Goal: Use online tool/utility: Use online tool/utility

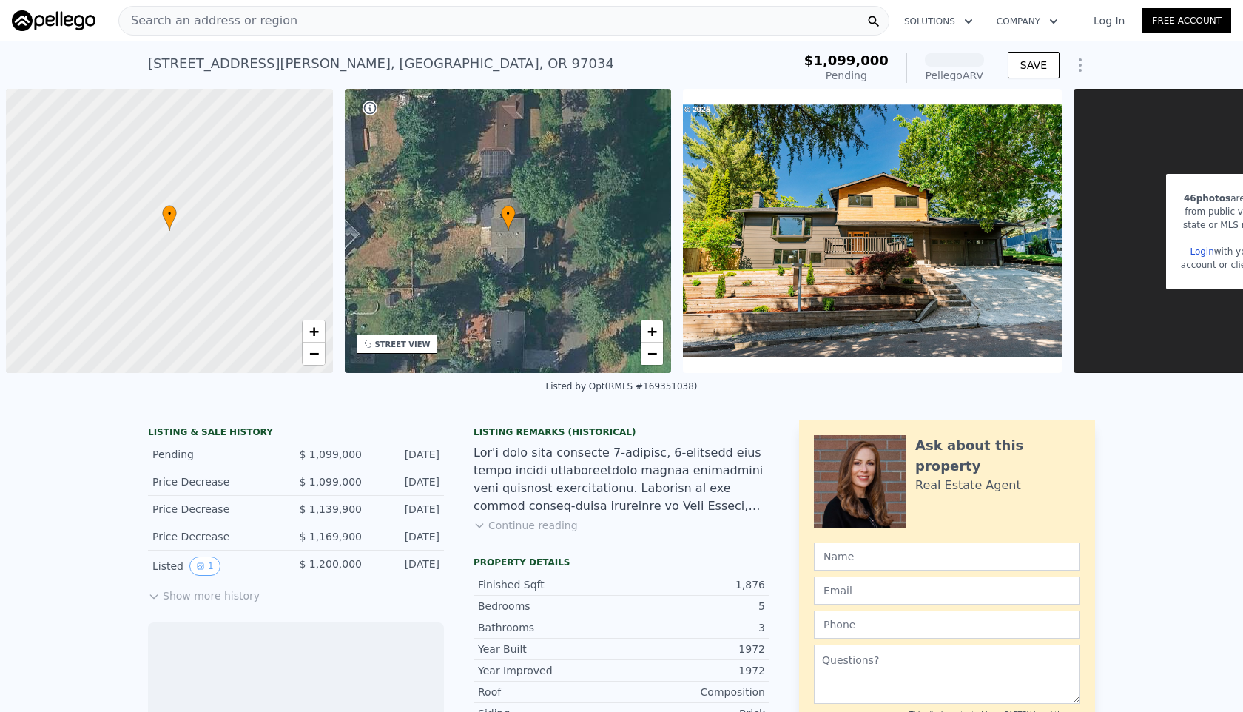
scroll to position [0, 6]
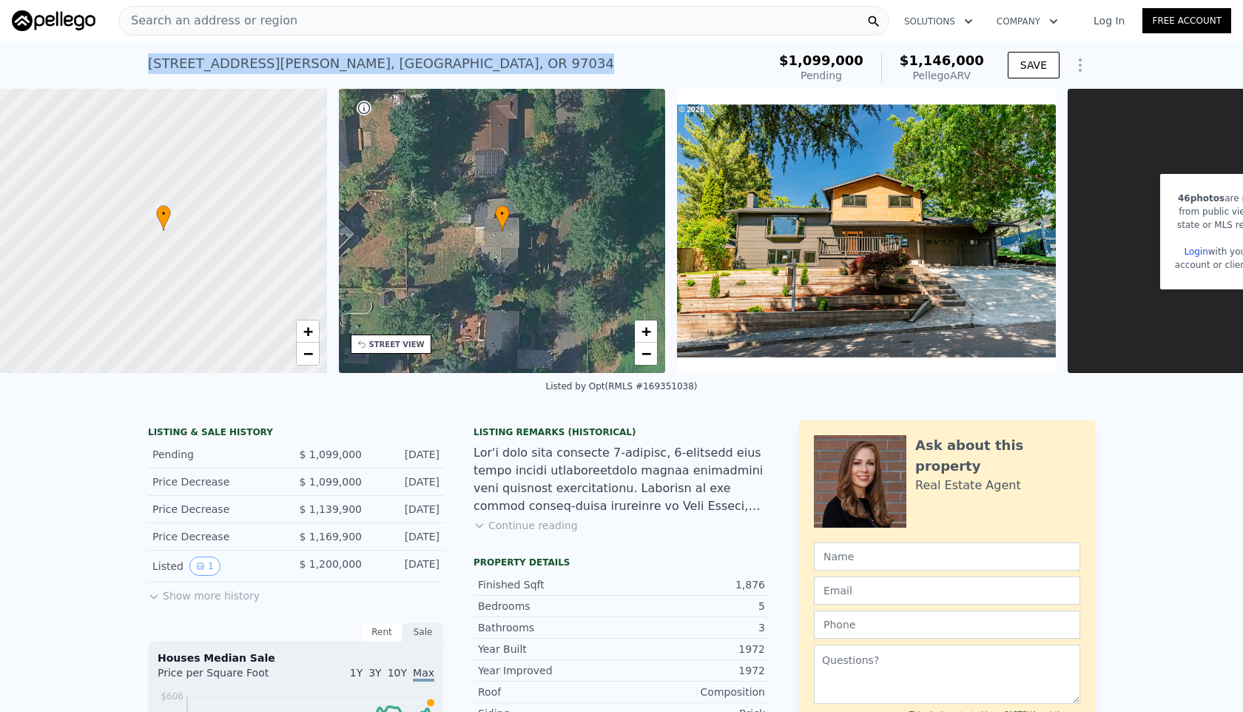
drag, startPoint x: 149, startPoint y: 66, endPoint x: 411, endPoint y: 60, distance: 261.2
click at [411, 60] on div "17349 Banyan Ln , Lake Oswego , OR 97034 Pending from $1.099m (~ARV $1.146m )" at bounding box center [454, 67] width 613 height 41
copy div "17349 Banyan Ln , Lake Oswego , OR 97034"
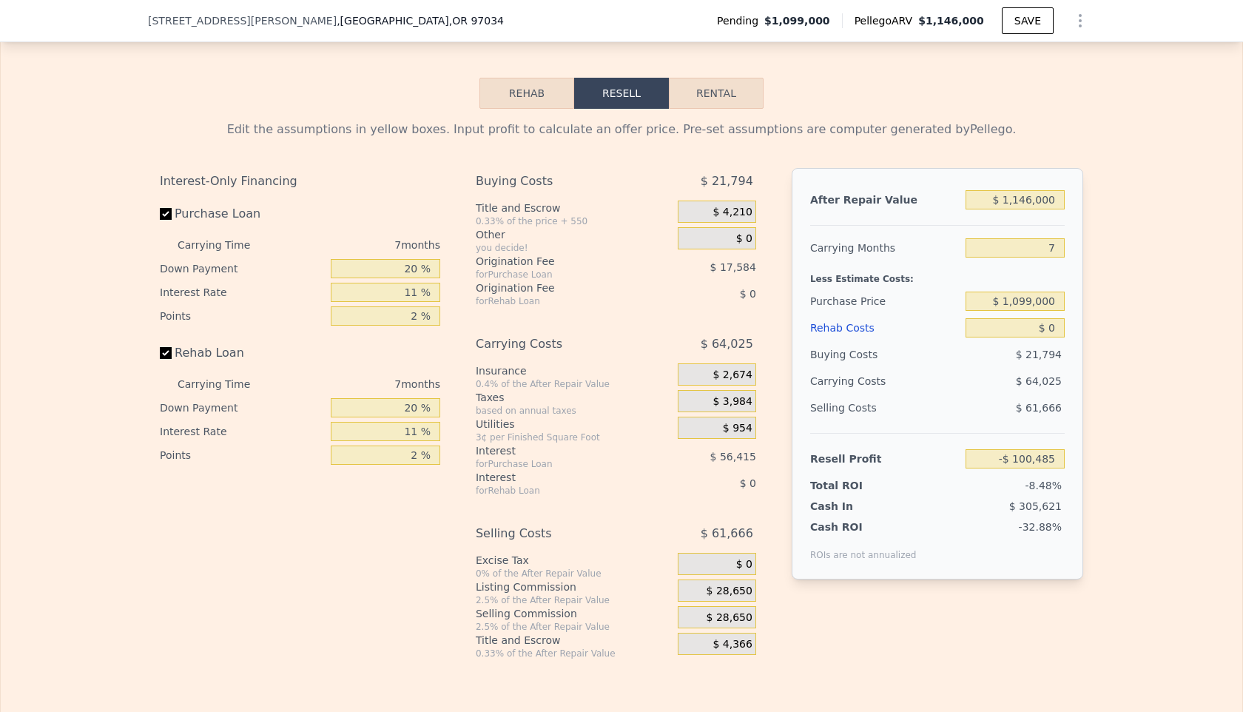
scroll to position [2371, 0]
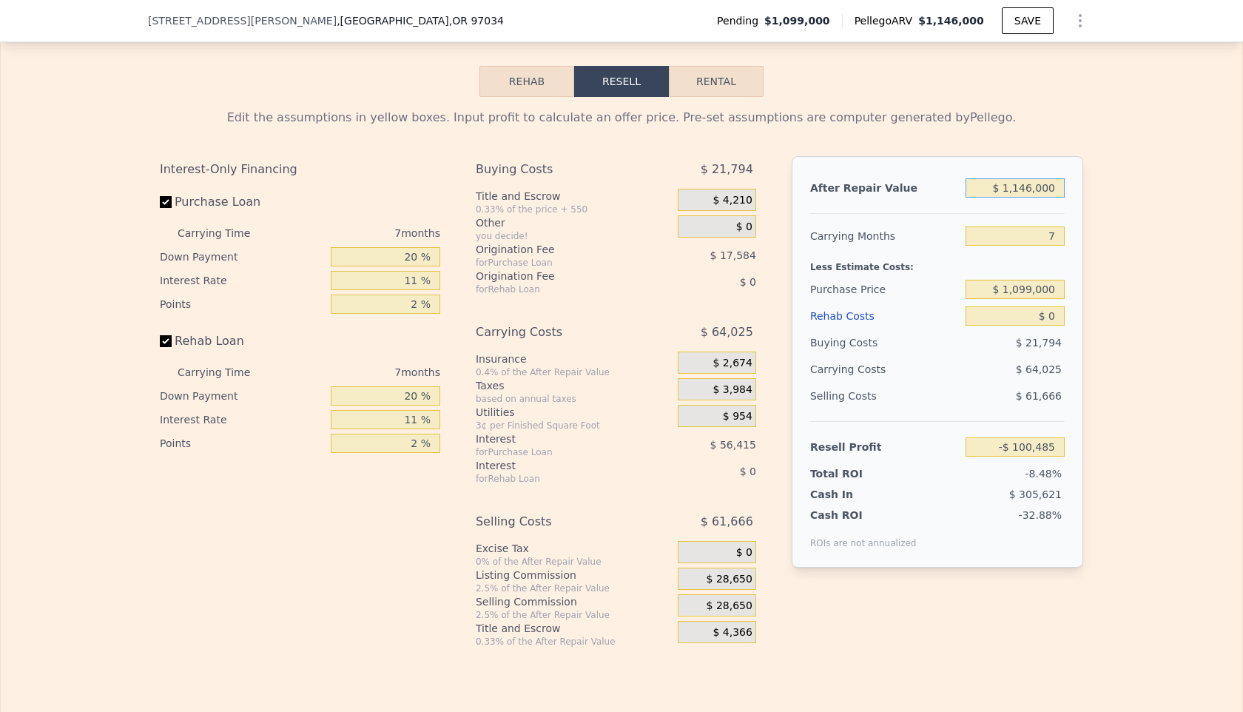
click at [1033, 198] on input "$ 1,146,000" at bounding box center [1014, 187] width 99 height 19
type input "$ 1,000"
type input "-$ 1,181,750"
type input "$ 10,000"
type input "-$ 1,173,251"
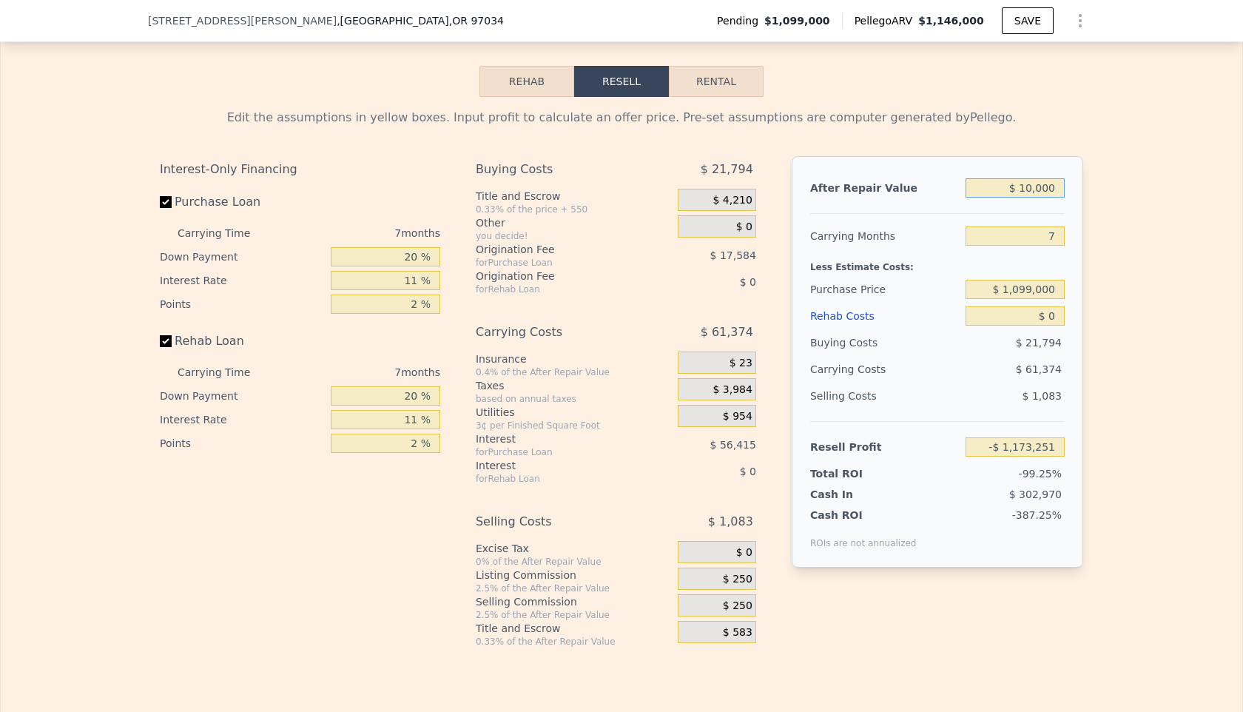
type input "$ 1,000"
type input "-$ 1,181,750"
type input "$ 10,000"
type input "-$ 1,173,251"
type input "$ 100,000"
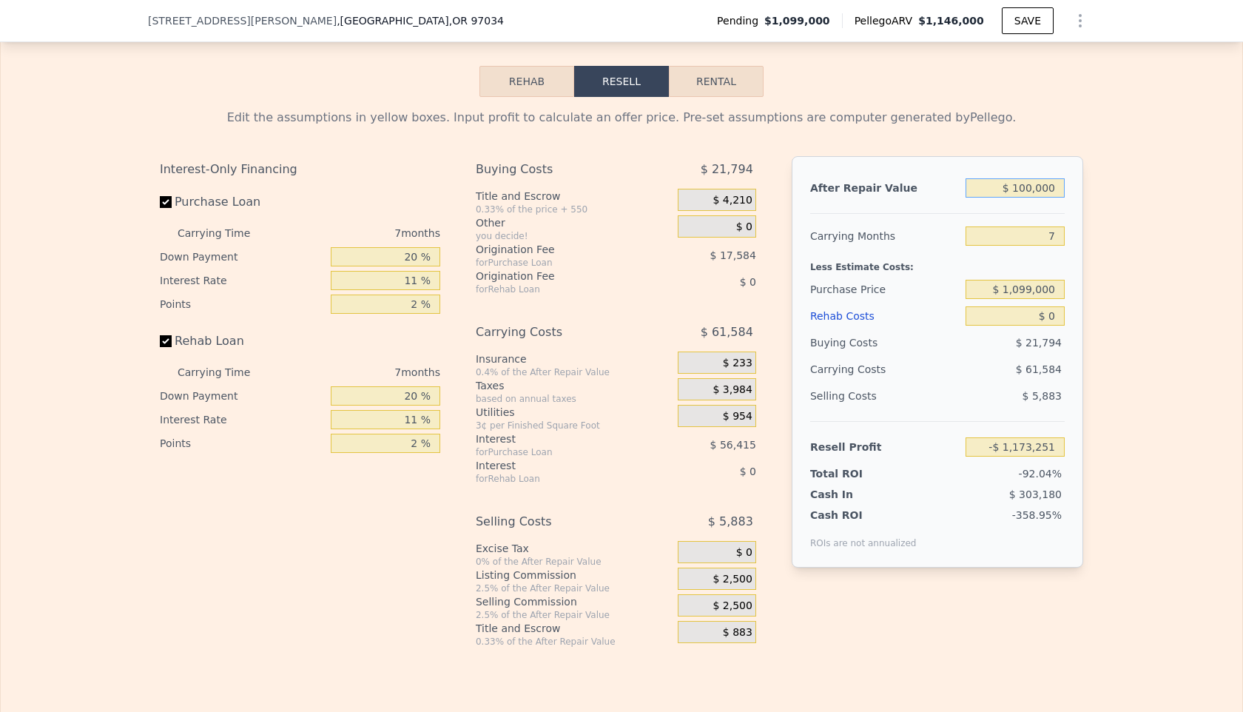
type input "-$ 1,088,261"
type input "$ 1,000,000"
type input "-$ 238,358"
type input "$ 1,000,000"
click at [1056, 246] on input "7" at bounding box center [1014, 235] width 99 height 19
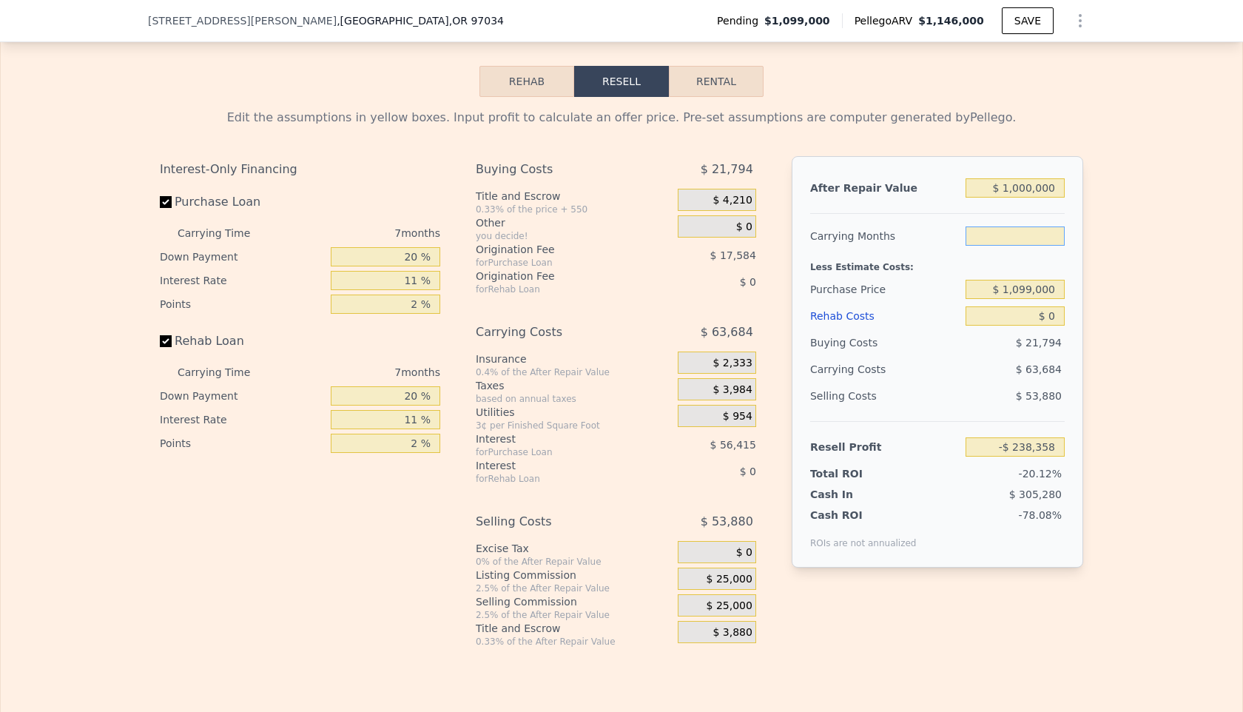
type input "9"
type input "-$ 256,555"
type input "9"
click at [1032, 299] on input "$ 1,099,000" at bounding box center [1014, 289] width 99 height 19
drag, startPoint x: 1058, startPoint y: 304, endPoint x: 1005, endPoint y: 308, distance: 53.4
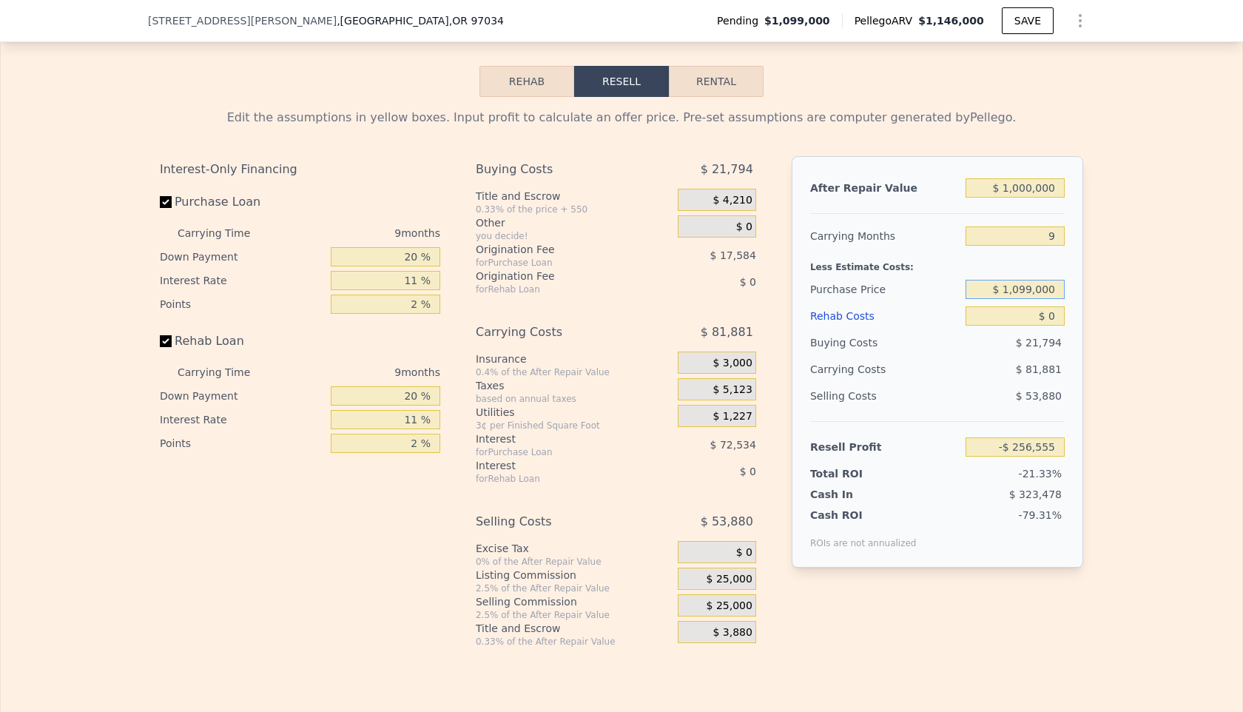
click at [1005, 299] on input "$ 1,099,000" at bounding box center [1014, 289] width 99 height 19
type input "$ 7"
type input "$ 775,000"
click at [1048, 325] on input "$ 0" at bounding box center [1014, 315] width 99 height 19
type input "$ 95,092"
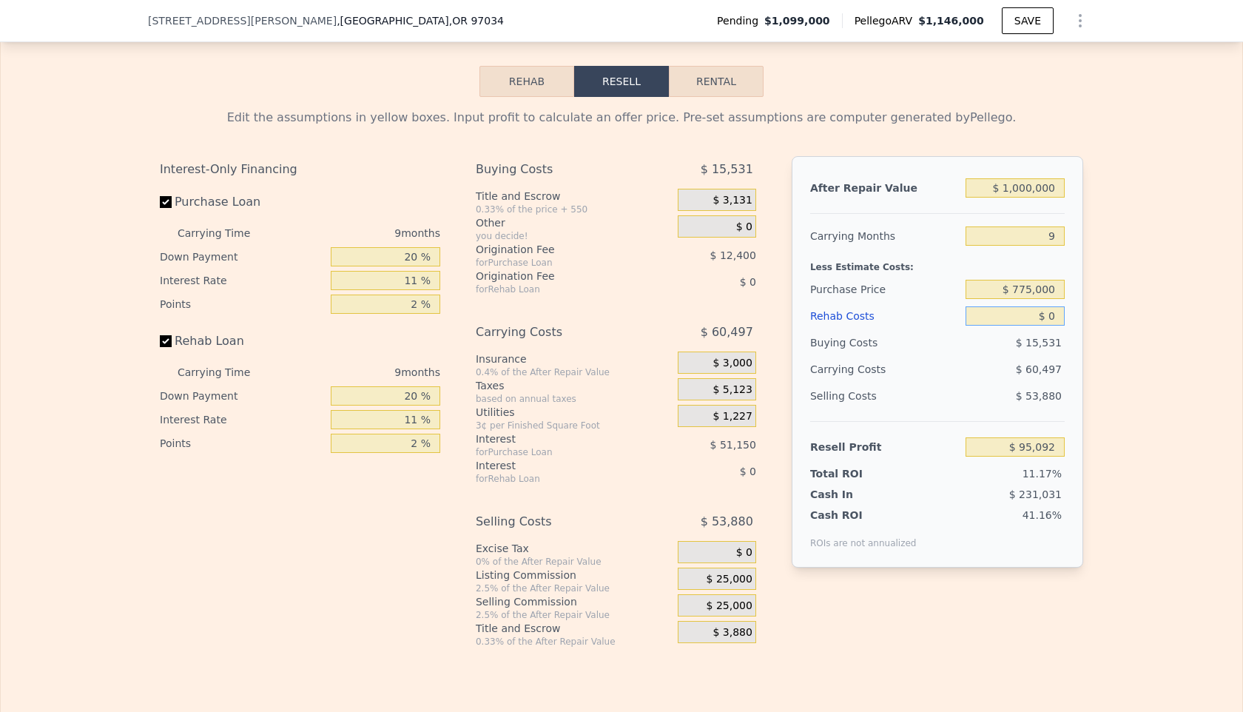
type input "$ 10"
type input "$ 95,082"
type input "$ 150"
type input "$ 94,931"
type input "$ 15,000"
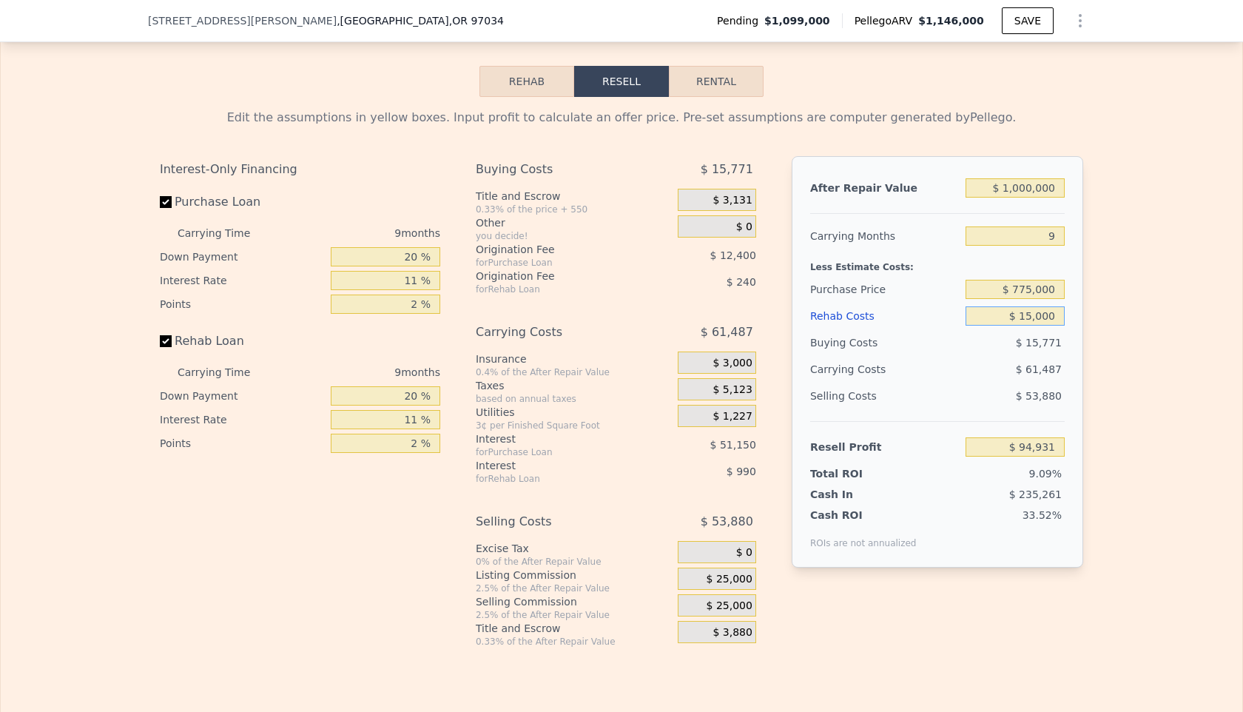
type input "$ 78,862"
type input "$ 150,000"
type input "-$ 67,208"
click at [1033, 325] on input "$ 150,000" at bounding box center [1014, 315] width 99 height 19
type input "$ 1,000"
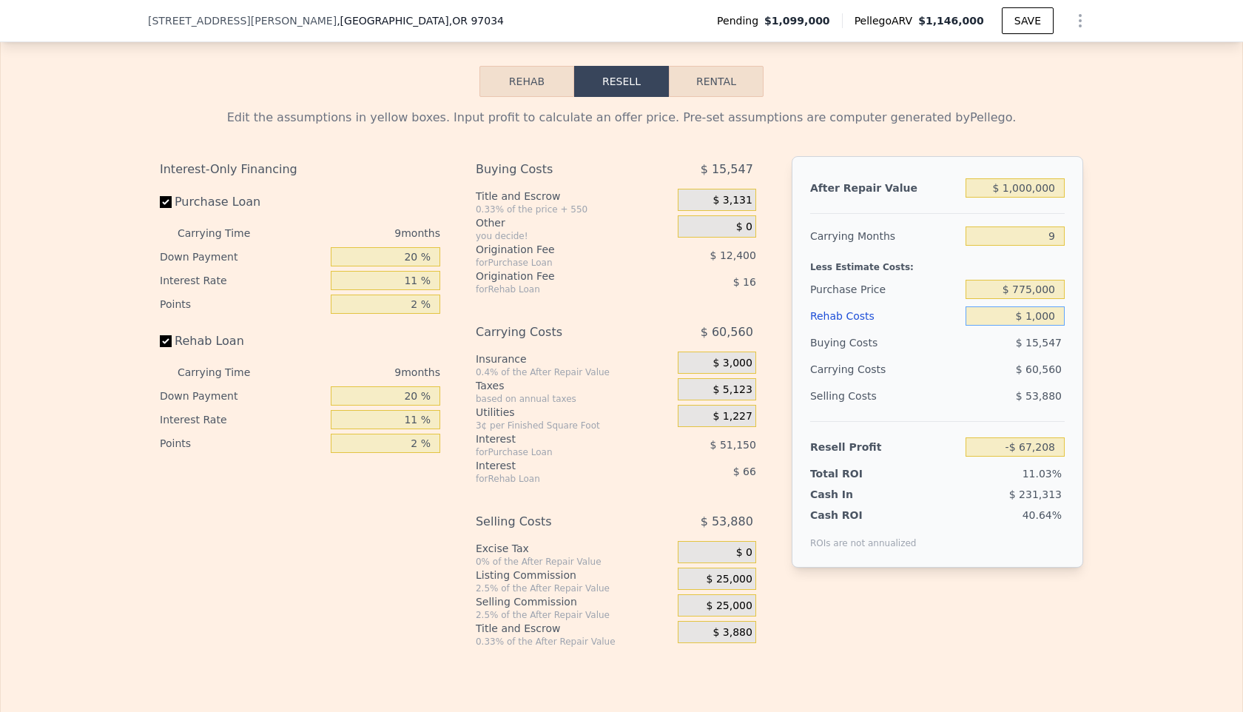
type input "$ 94,013"
type input "$ 16,000"
type input "$ 77,783"
type input "$ 160,000"
type input "-$ 78,025"
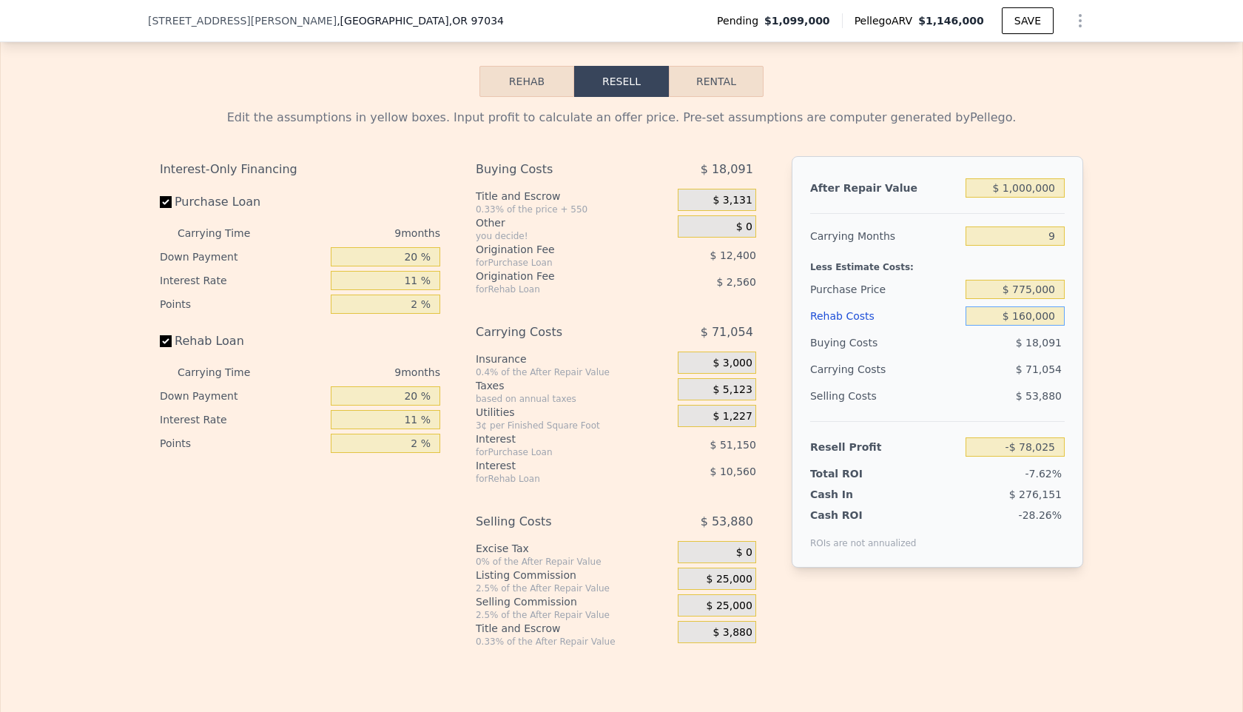
type input "$ 160,000"
click at [1031, 195] on input "$ 1,000,000" at bounding box center [1014, 187] width 99 height 19
click at [419, 266] on input "20 %" at bounding box center [385, 256] width 109 height 19
click at [413, 266] on input "20 %" at bounding box center [385, 256] width 109 height 19
type input "0 %"
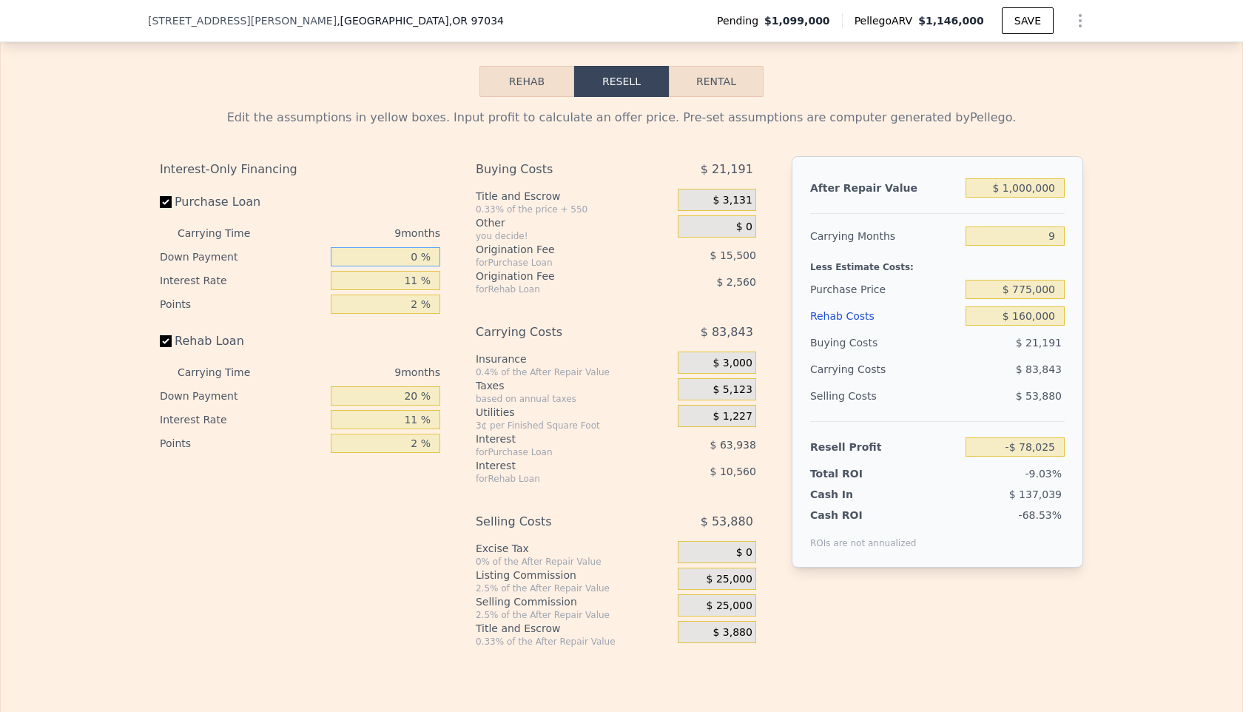
type input "-$ 93,914"
type input "10 %"
type input "-$ 85,974"
type input "10 %"
click at [418, 290] on input "11 %" at bounding box center [385, 280] width 109 height 19
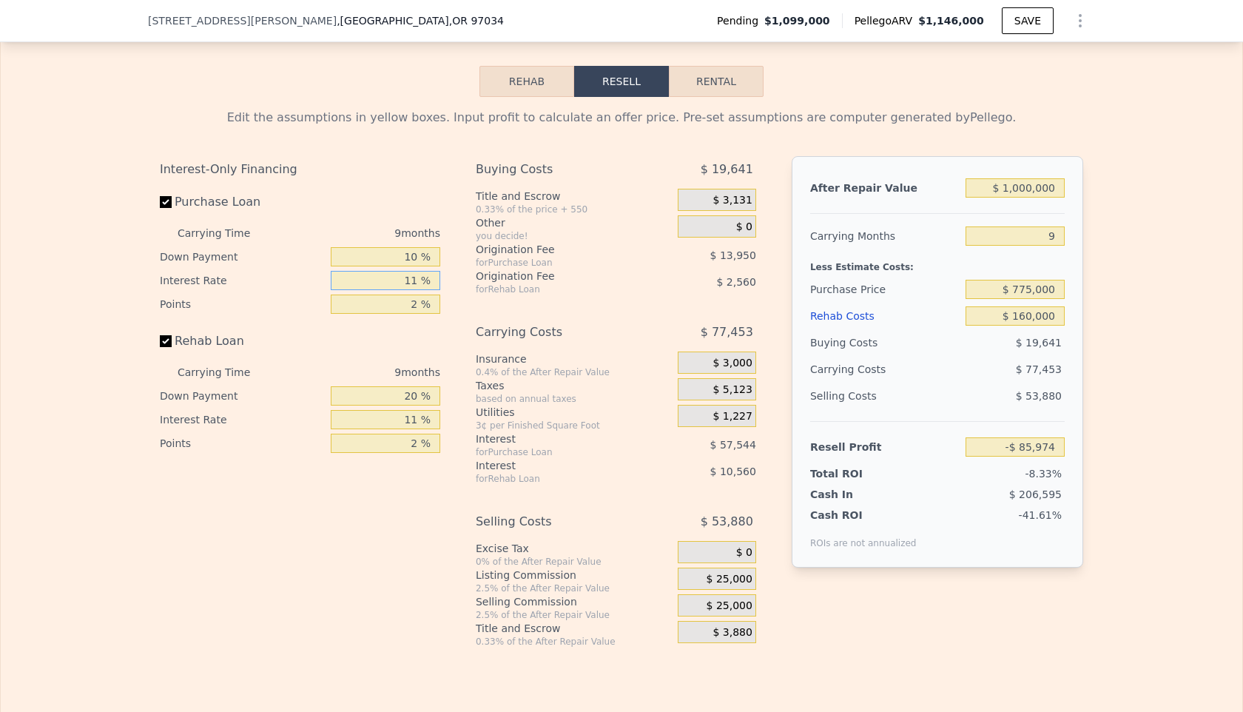
type input "1 %"
type input "-$ 33,657"
type input "9 %"
type input "-$ 75,507"
type input "9.5 %"
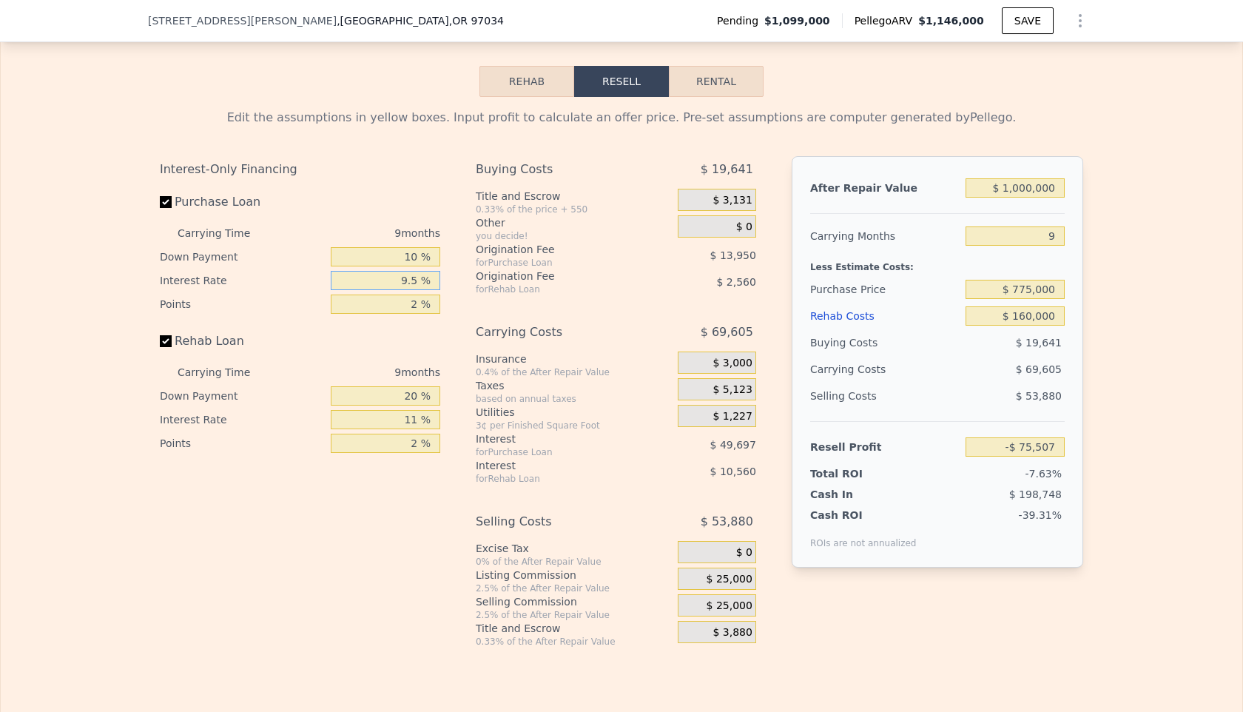
type input "-$ 78,126"
type input "9.5 %"
click at [419, 314] on input "2 %" at bounding box center [385, 303] width 109 height 19
type input "1 %"
type input "-$ 71,151"
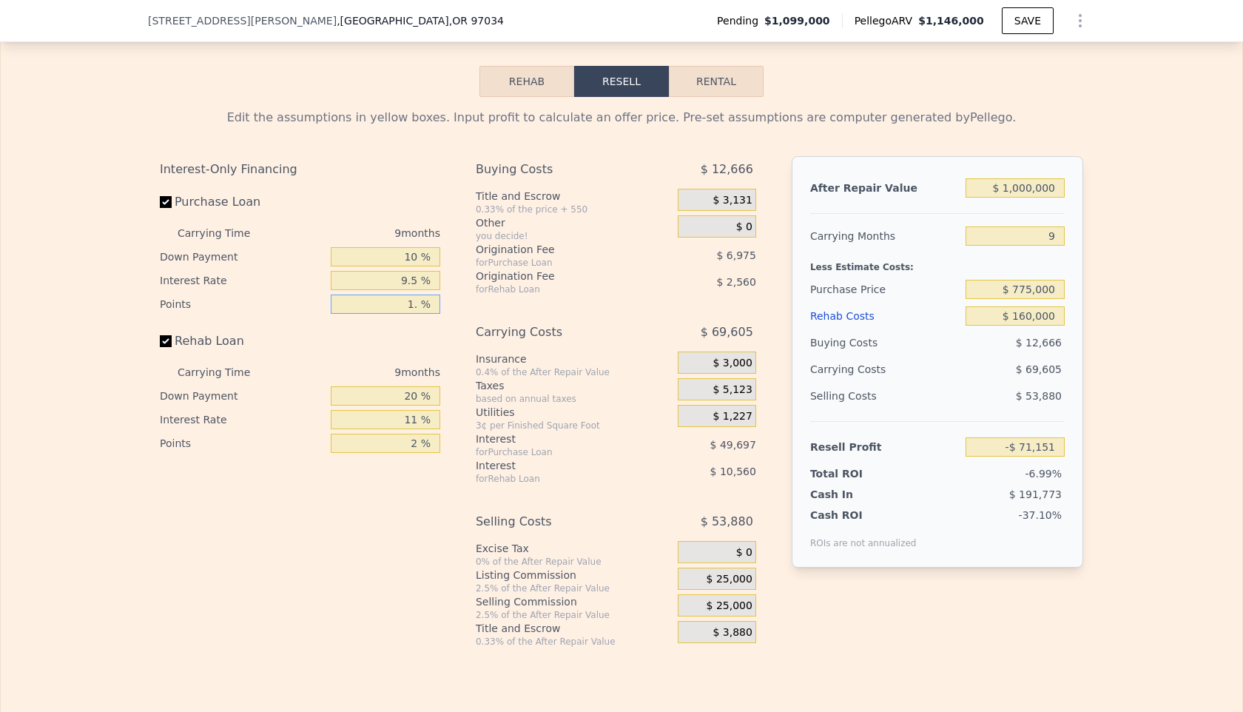
type input "1.5 %"
type input "-$ 74,639"
type input "1.5 %"
click at [414, 405] on input "20 %" at bounding box center [385, 395] width 109 height 19
click at [415, 404] on input "20 %" at bounding box center [385, 395] width 109 height 19
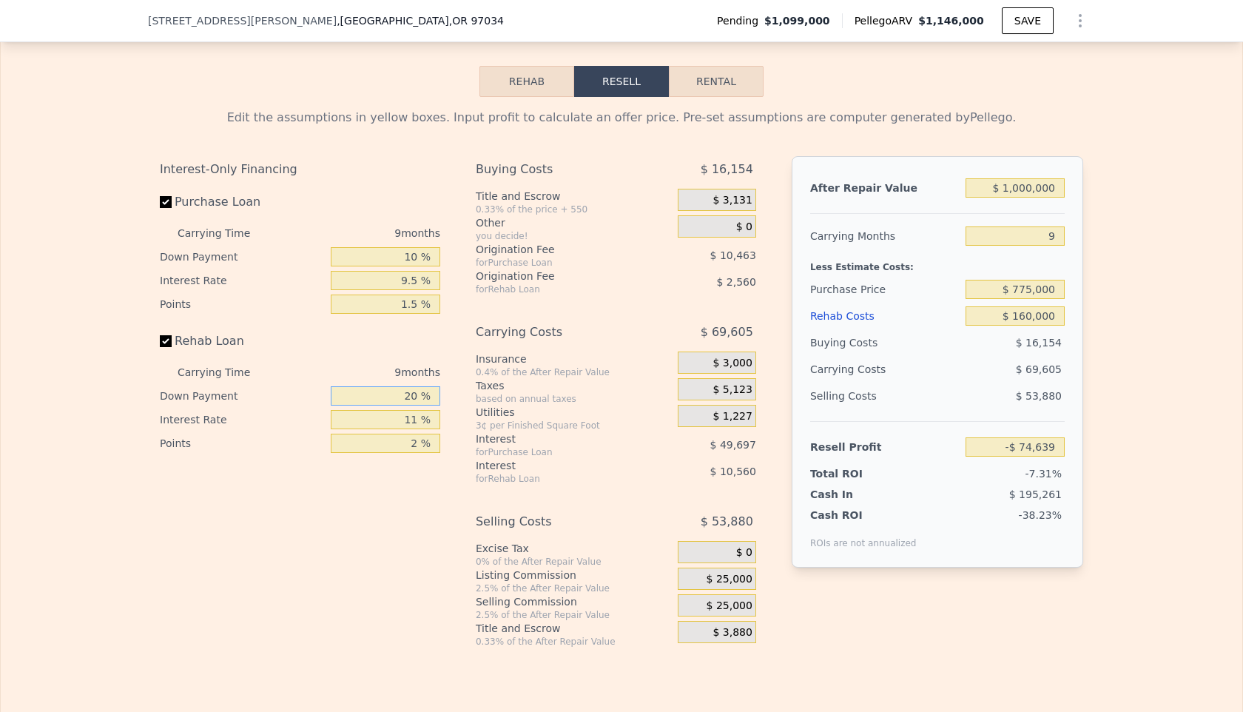
type input "2 %"
type input "-$ 77,591"
type input "1 %"
type input "-$ 77,758"
type input "10 %"
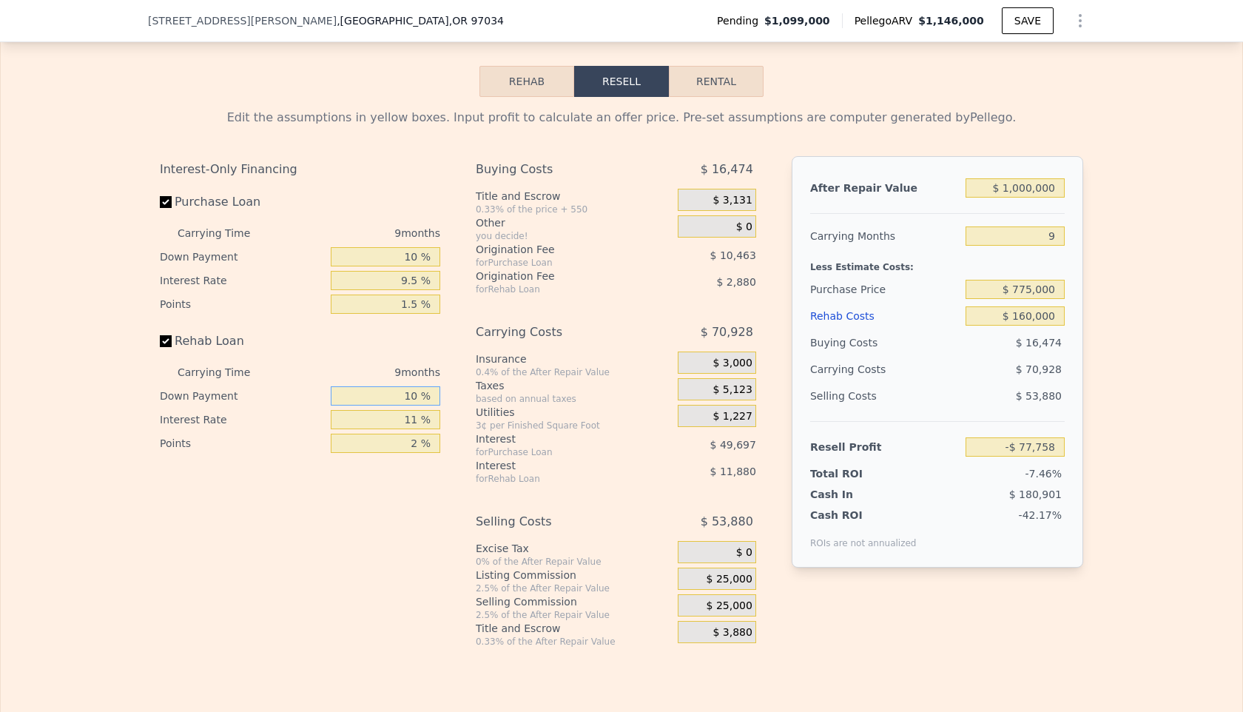
type input "-$ 76,282"
type input "10 %"
click at [416, 429] on input "11 %" at bounding box center [385, 419] width 109 height 19
type input "1 %"
type input "-$ 65,482"
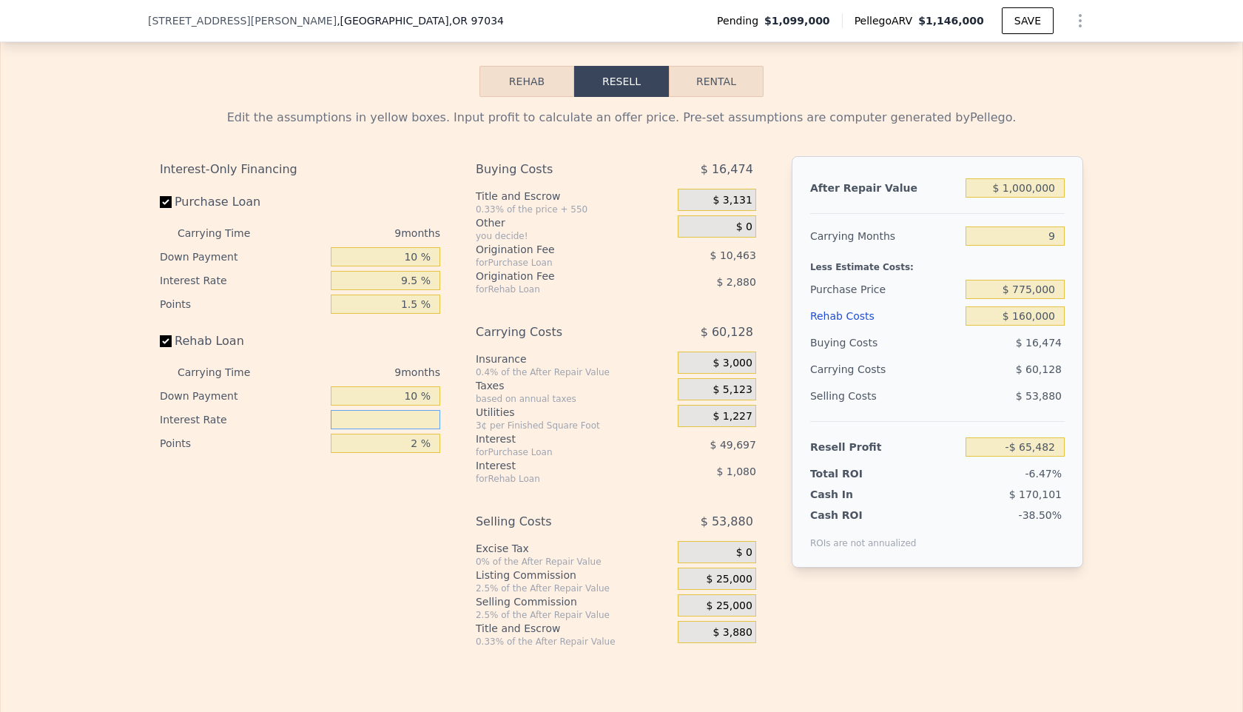
type input "1 %"
type input "9 %"
type input "-$ 74,122"
type input "9.5 %"
type input "-$ 74,662"
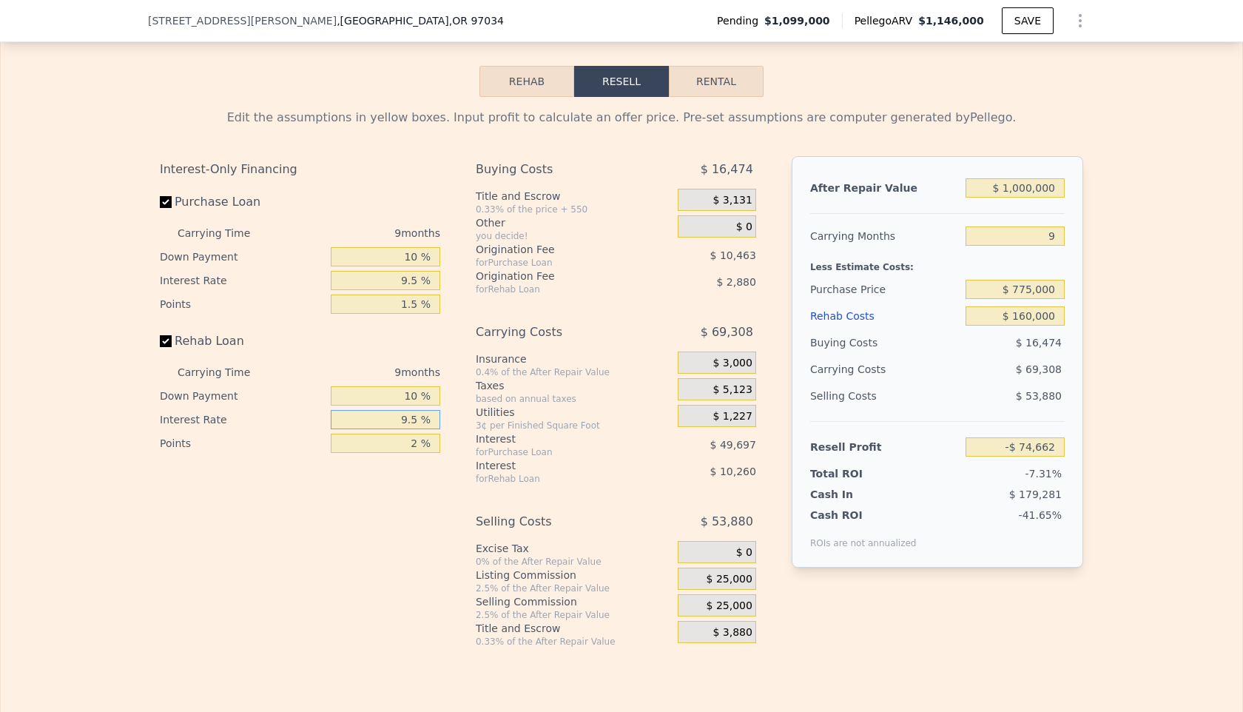
type input "9.5 %"
click at [418, 453] on input "2 %" at bounding box center [385, 443] width 109 height 19
type input "1 %"
type input "-$ 73,222"
type input "1.5 %"
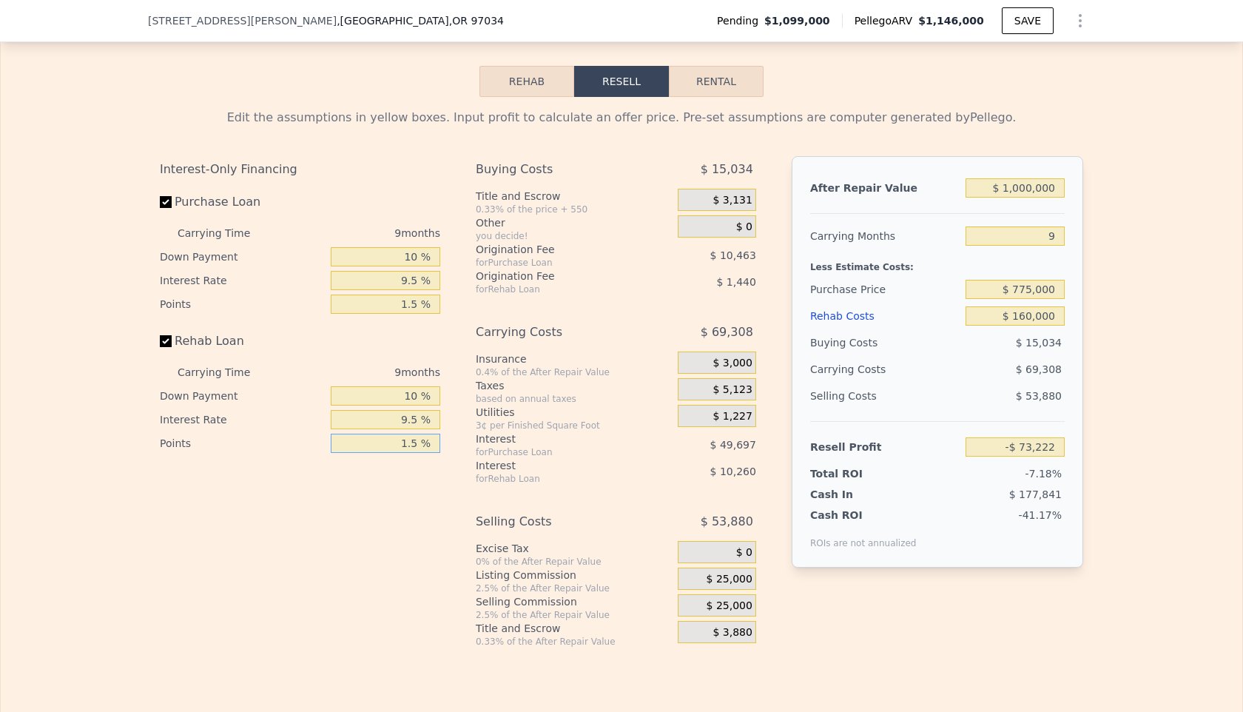
type input "-$ 73,942"
type input "1.5 %"
click at [396, 539] on div "Interest-Only Financing Purchase Loan Carrying Time 9 months Down Payment 10 % …" at bounding box center [306, 401] width 292 height 491
click at [1033, 198] on input "$ 1,000,000" at bounding box center [1014, 187] width 99 height 19
type input "$ 100,000"
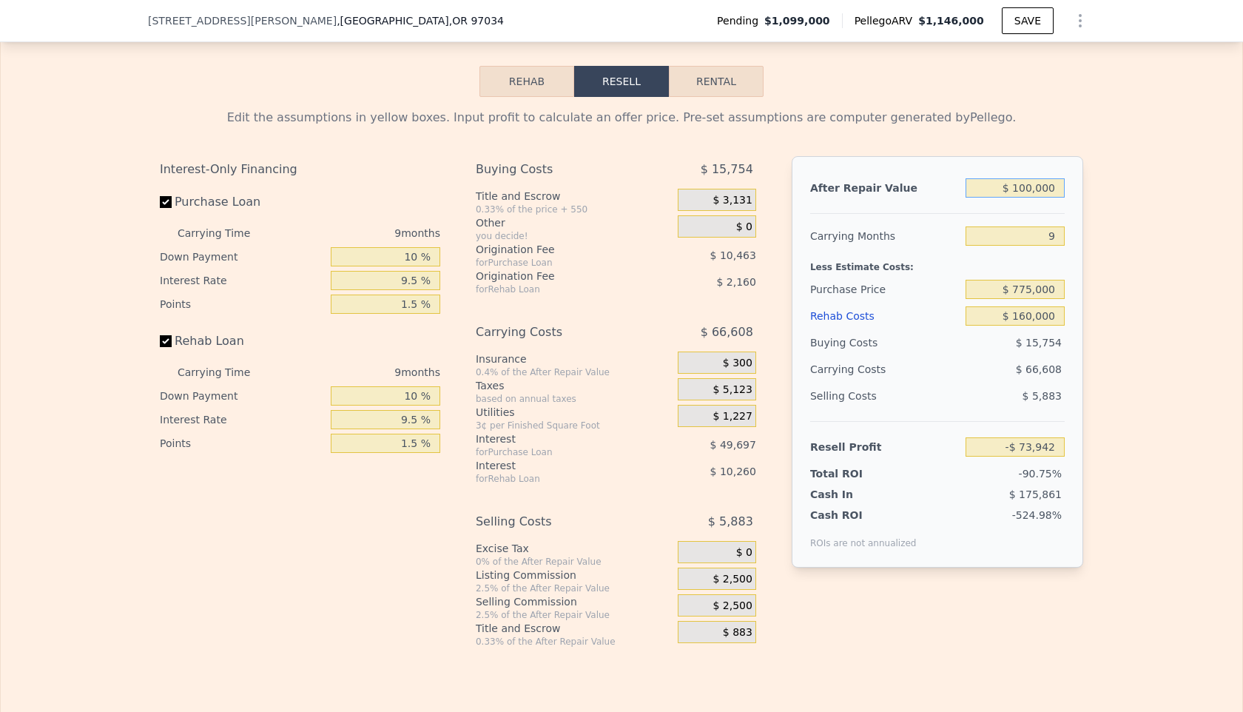
type input "-$ 923,245"
type input "$ 10,000"
type input "-$ 1,008,175"
type input "$ 105,000"
type input "-$ 918,527"
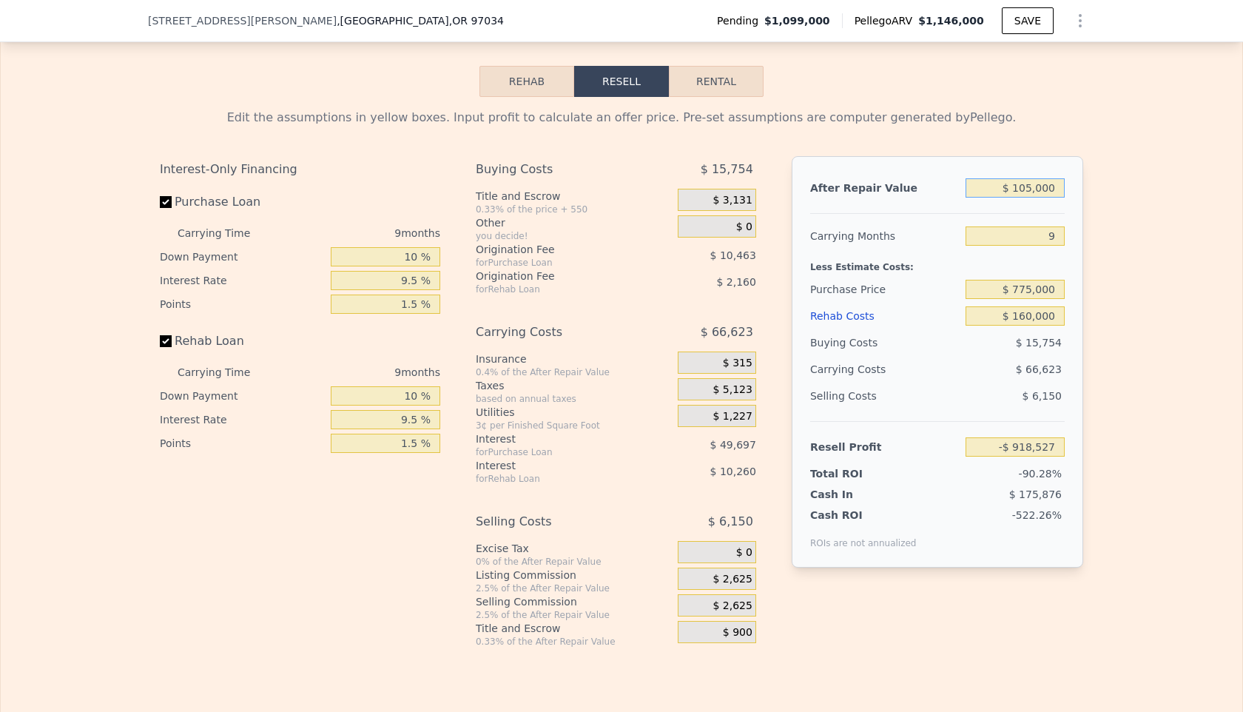
type input "$ 1,050,000"
type input "-$ 26,759"
type input "$ 105,000"
type input "-$ 918,527"
type input "$ 10,000"
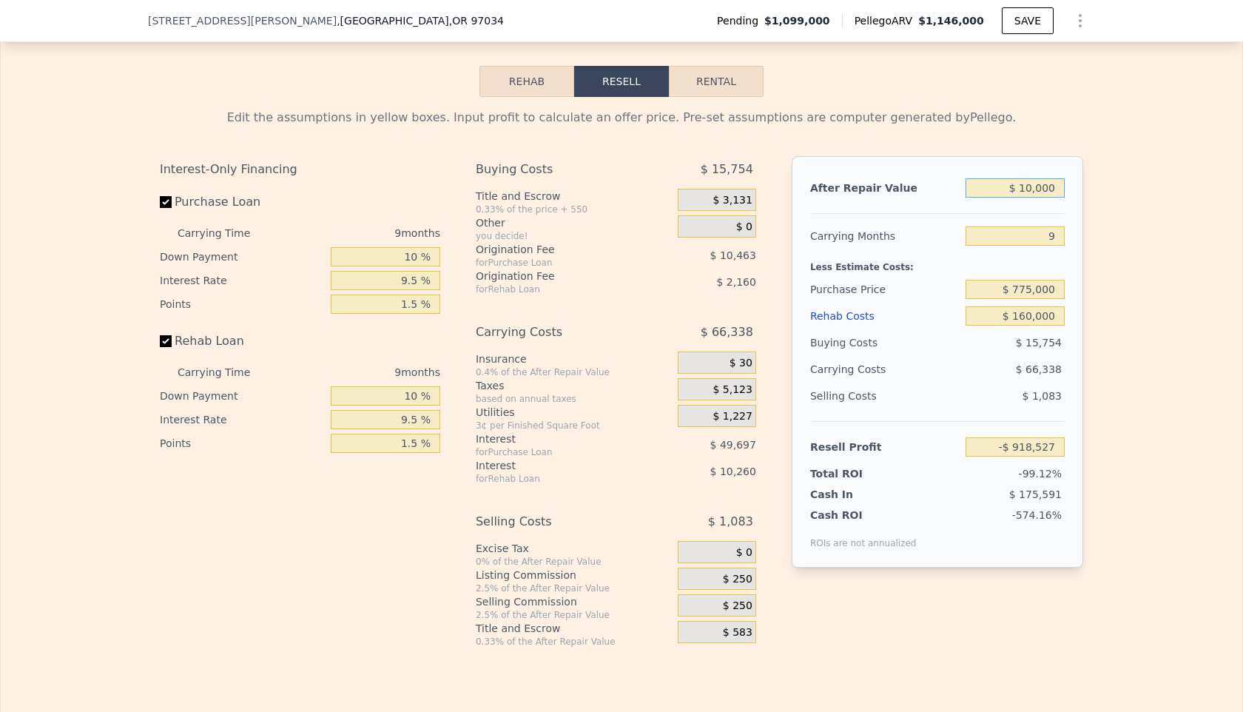
type input "-$ 1,008,175"
type input "$ 101,000"
type input "-$ 922,301"
type input "$ 1,000"
type input "-$ 1,016,668"
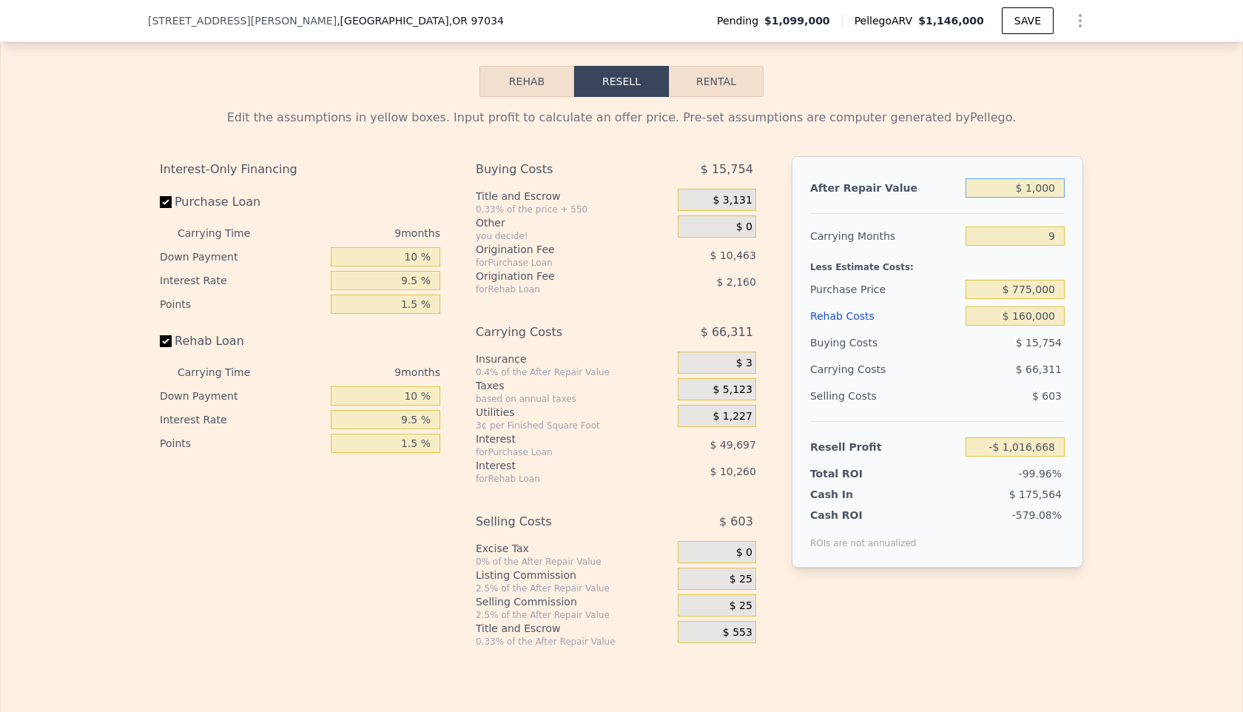
type input "$ 11,000"
type input "-$ 1,007,232"
type input "$ 110,000"
type input "-$ 913,808"
type input "$ 1,100,000"
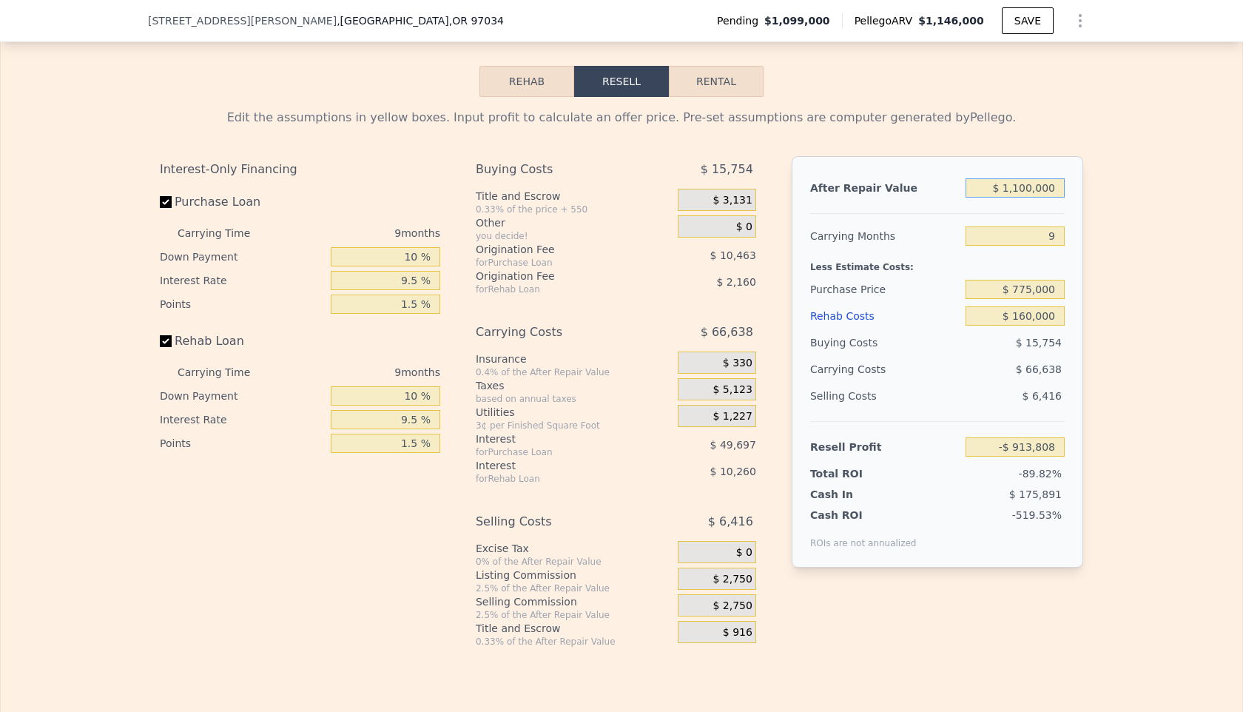
type input "$ 20,425"
type input "$ 1,100,000"
click at [713, 586] on span "$ 27,500" at bounding box center [729, 579] width 46 height 13
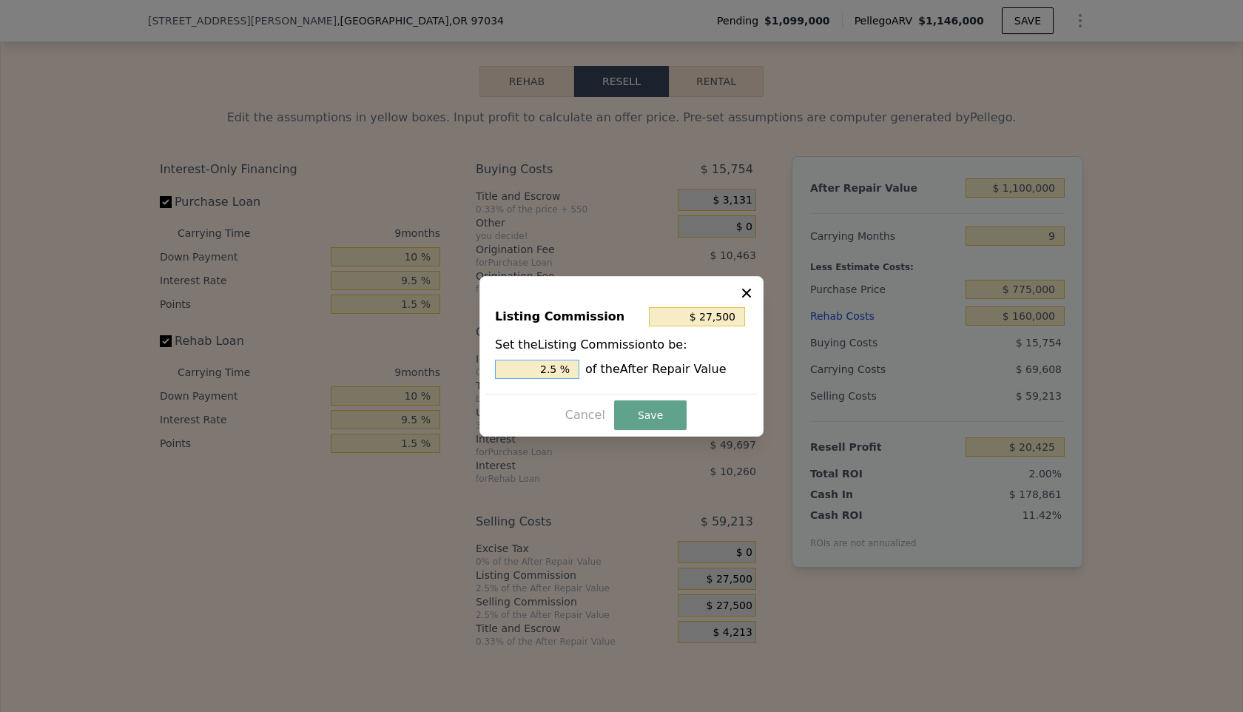
click at [553, 362] on input "2.5 %" at bounding box center [537, 369] width 84 height 19
click at [561, 366] on input "2.5 %" at bounding box center [537, 369] width 84 height 19
type input "$ 22,000"
type input "2 %"
type input "$ 11,000"
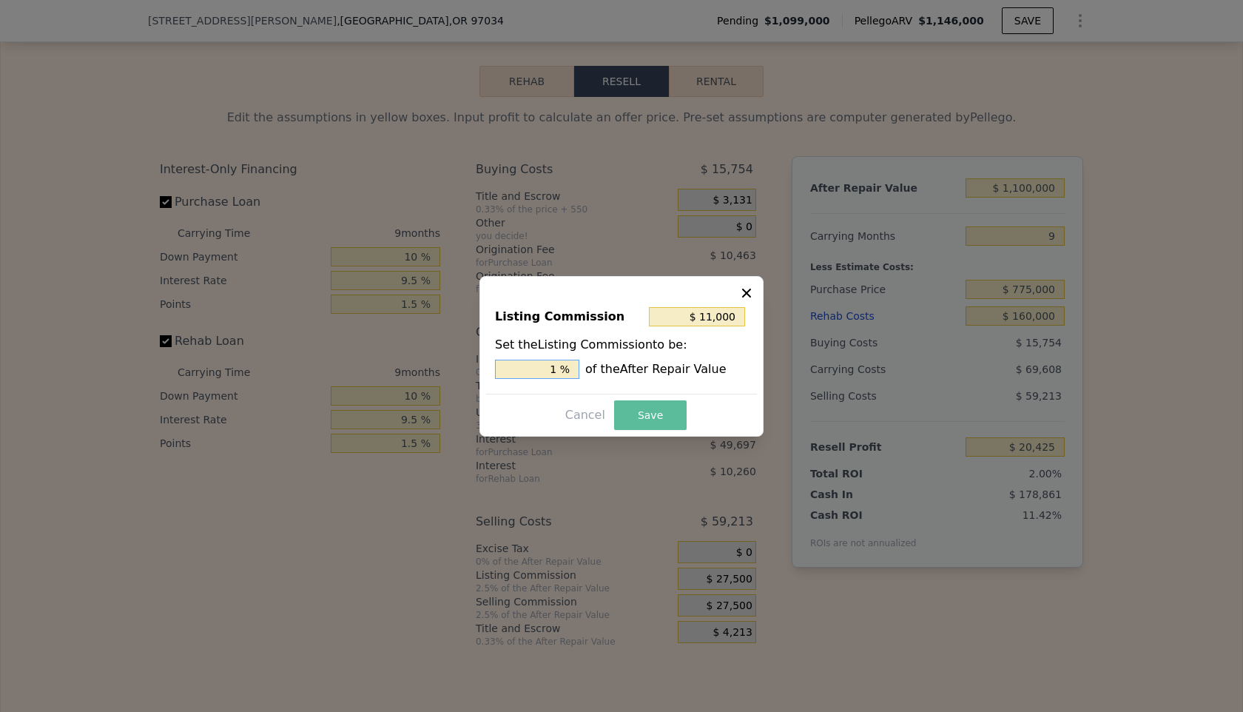
type input "1 %"
click at [648, 405] on button "Save" at bounding box center [650, 415] width 72 height 30
type input "$ 36,925"
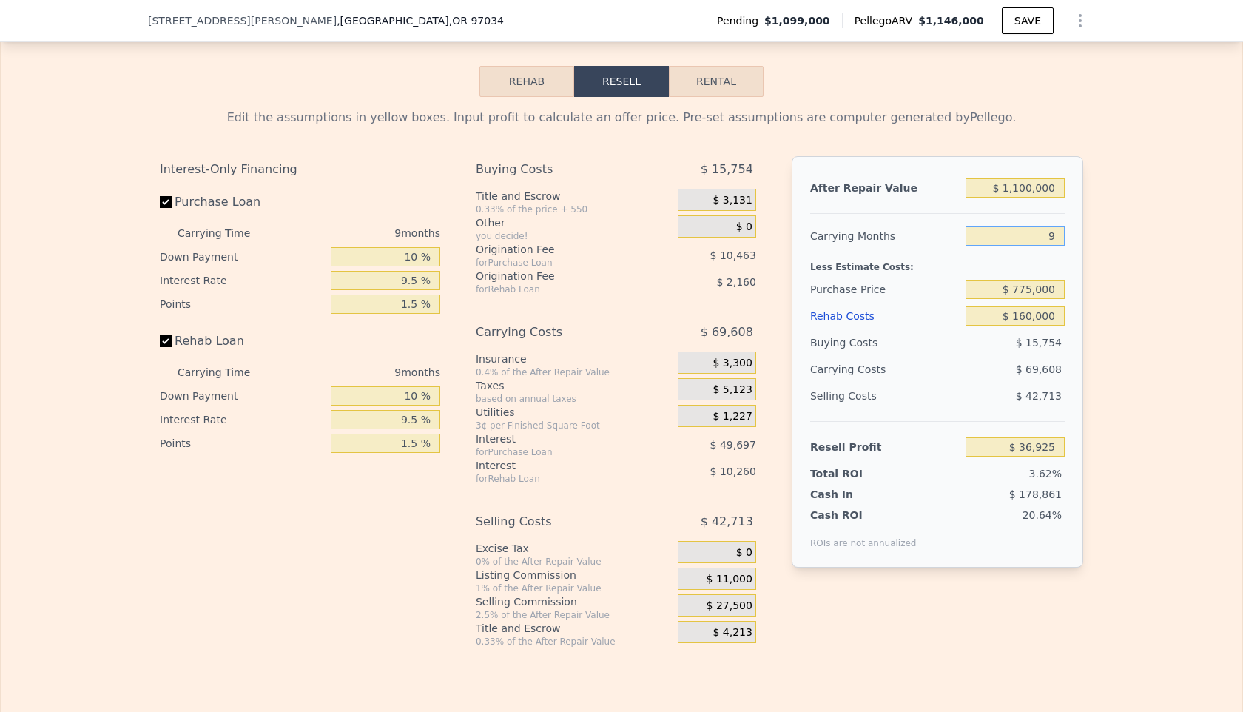
click at [1051, 246] on input "9" at bounding box center [1014, 235] width 99 height 19
type input "8"
type input "$ 44,661"
type input "8"
click at [922, 214] on div at bounding box center [937, 207] width 254 height 13
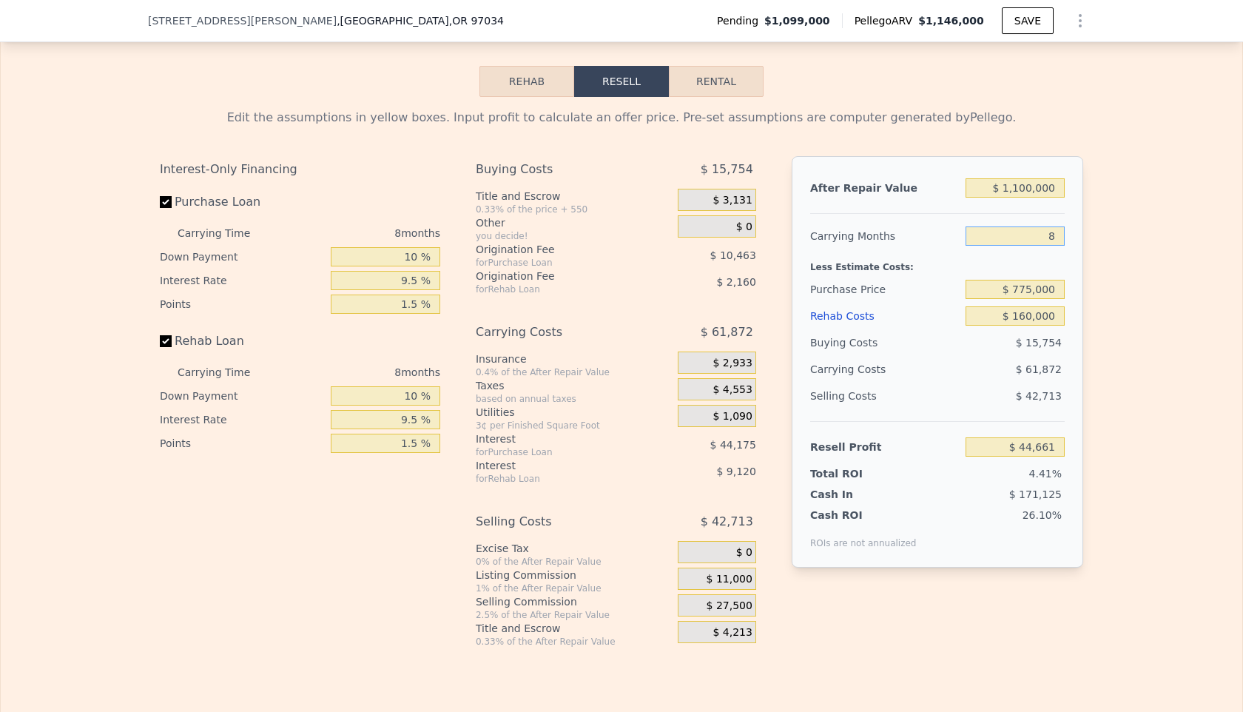
click at [1057, 246] on input "8" at bounding box center [1014, 235] width 99 height 19
type input "9"
type input "$ 36,925"
type input "9"
click at [1035, 198] on input "$ 1,100,000" at bounding box center [1014, 187] width 99 height 19
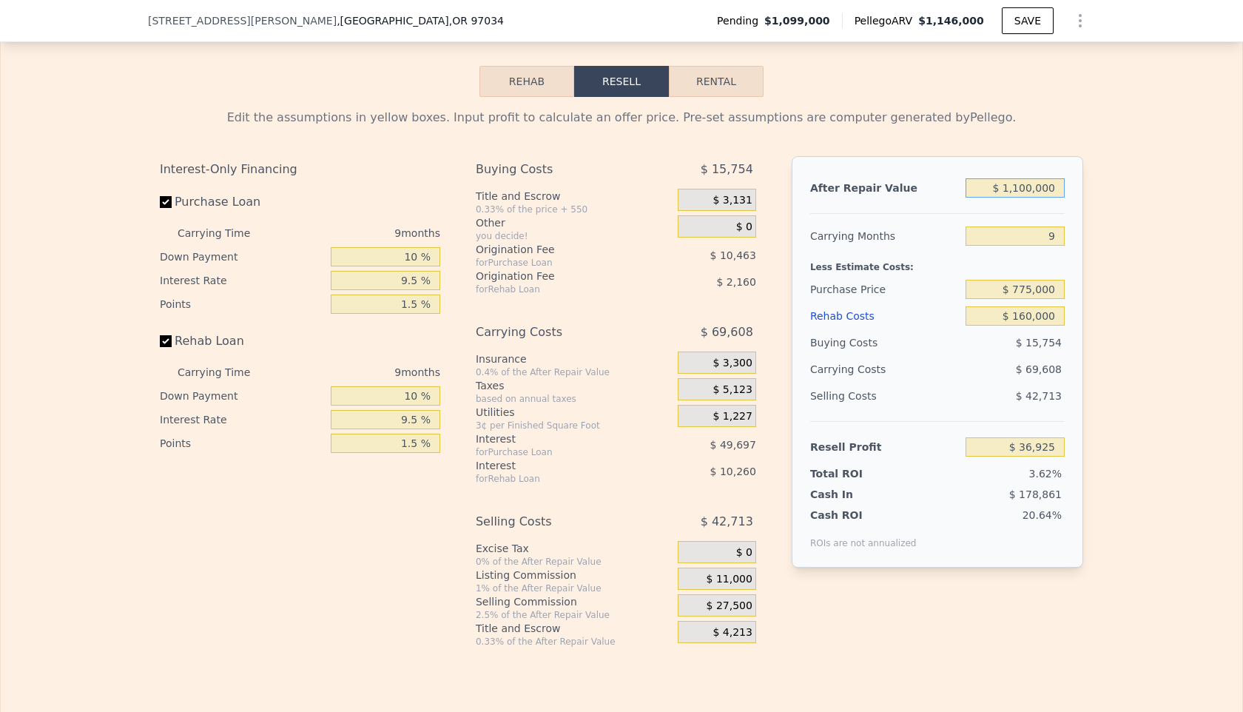
type input "$ 110,000"
type input "-$ 912,158"
type input "$ 11,000"
type input "-$ 1,007,067"
type input "$ 1,000"
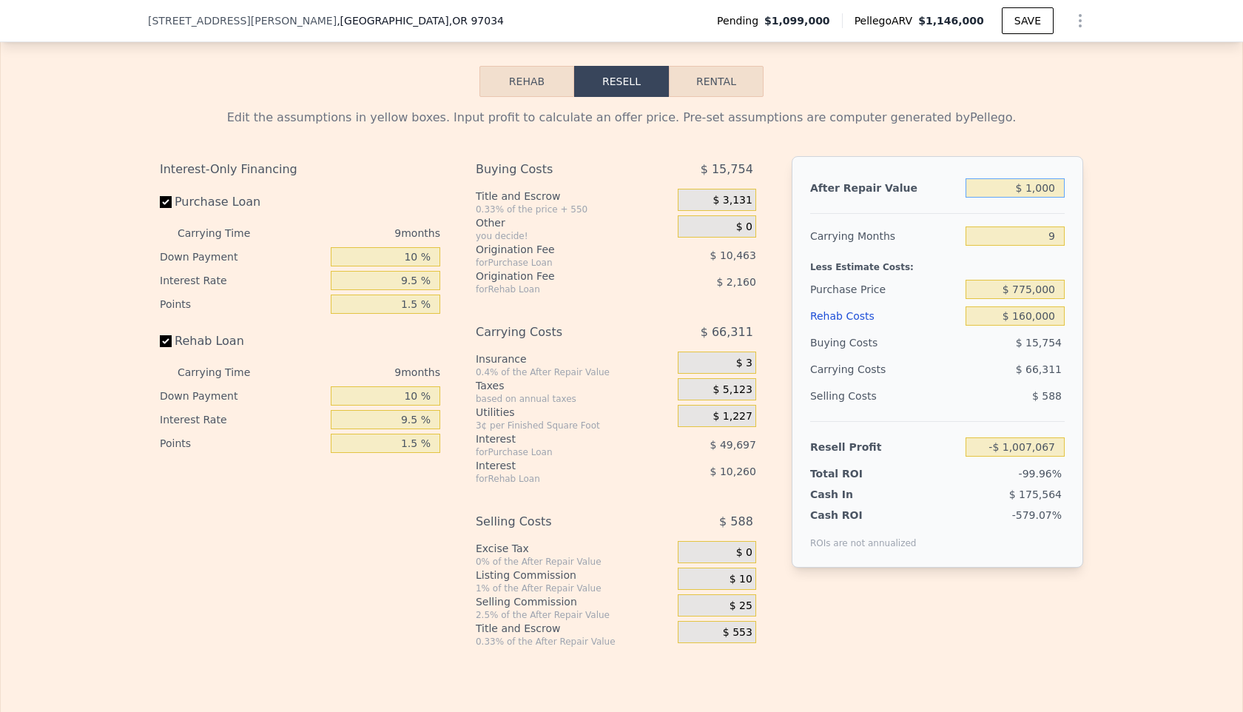
type input "-$ 1,016,653"
type input "$ 10,000"
type input "-$ 1,008,025"
type input "$ 105,000"
type input "-$ 916,952"
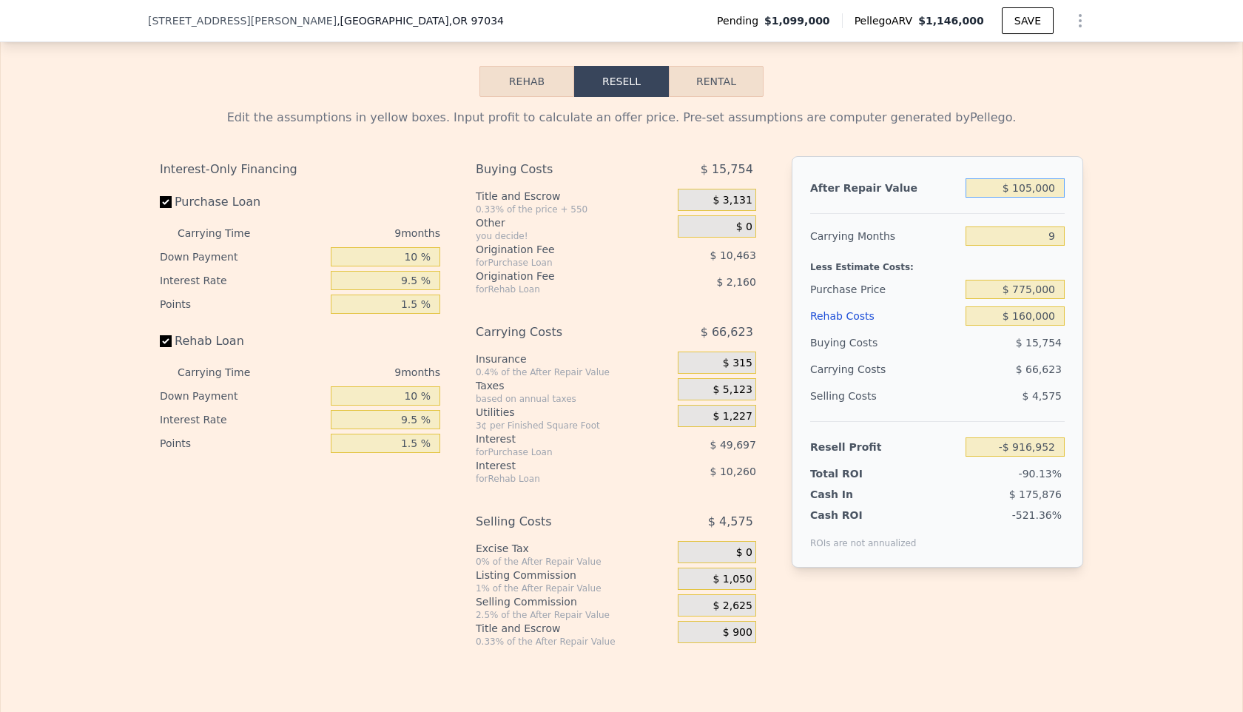
type input "$ 1,050,000"
type input "-$ 11,009"
type input "$ 10,000"
type input "-$ 1,008,025"
type input "$ 1,080,000"
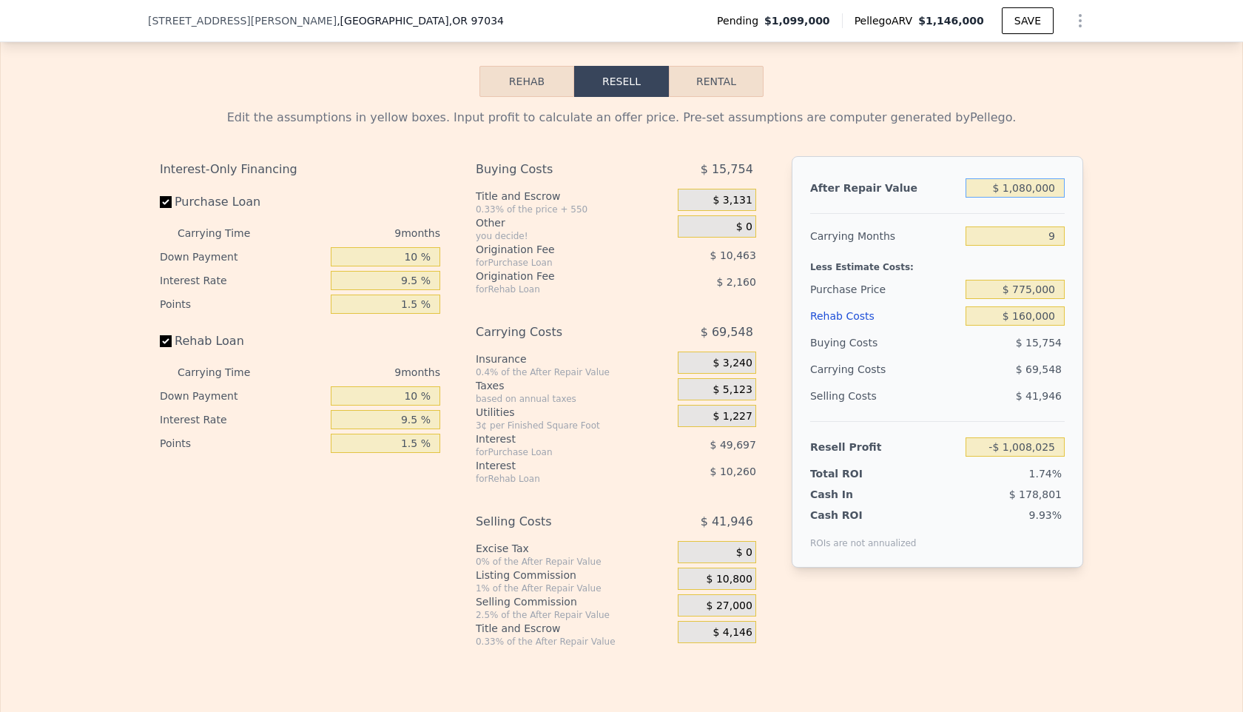
type input "$ 17,752"
type input "$ 10,000"
type input "-$ 1,008,025"
type input "$ 1,050,000"
type input "-$ 11,009"
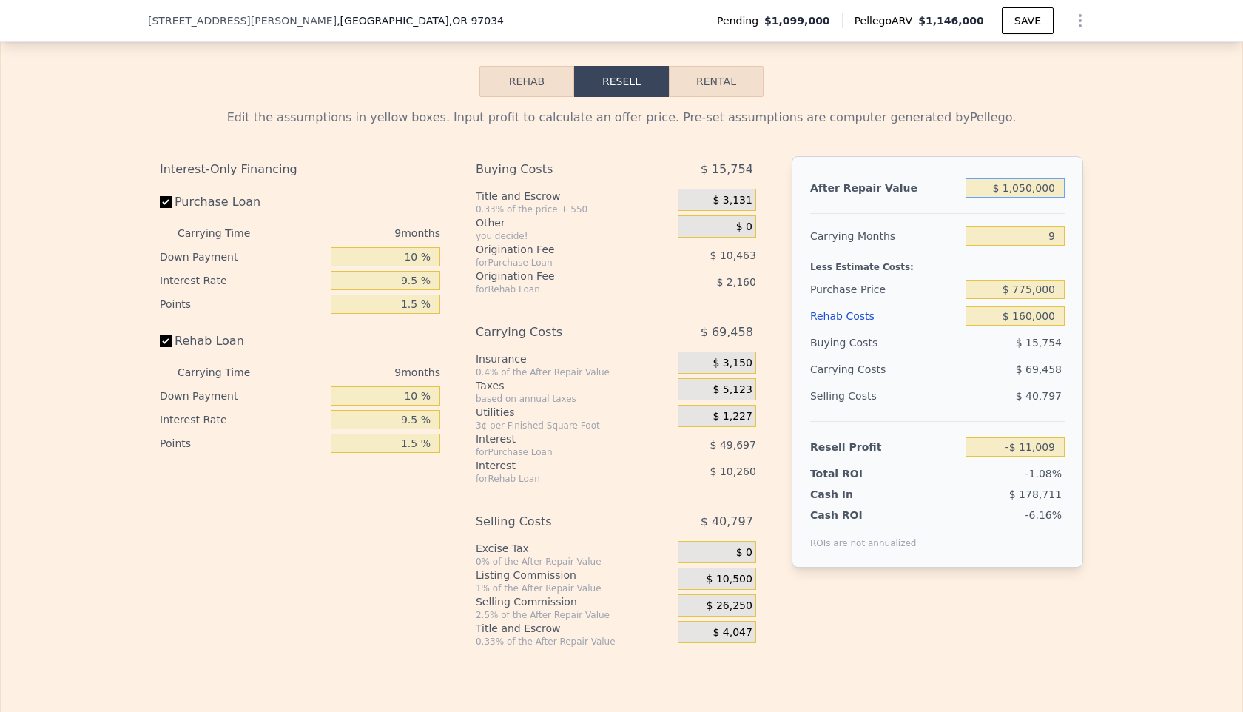
type input "$ 1,146,000"
type input "7"
type input "$ 0"
type input "-$ 100,485"
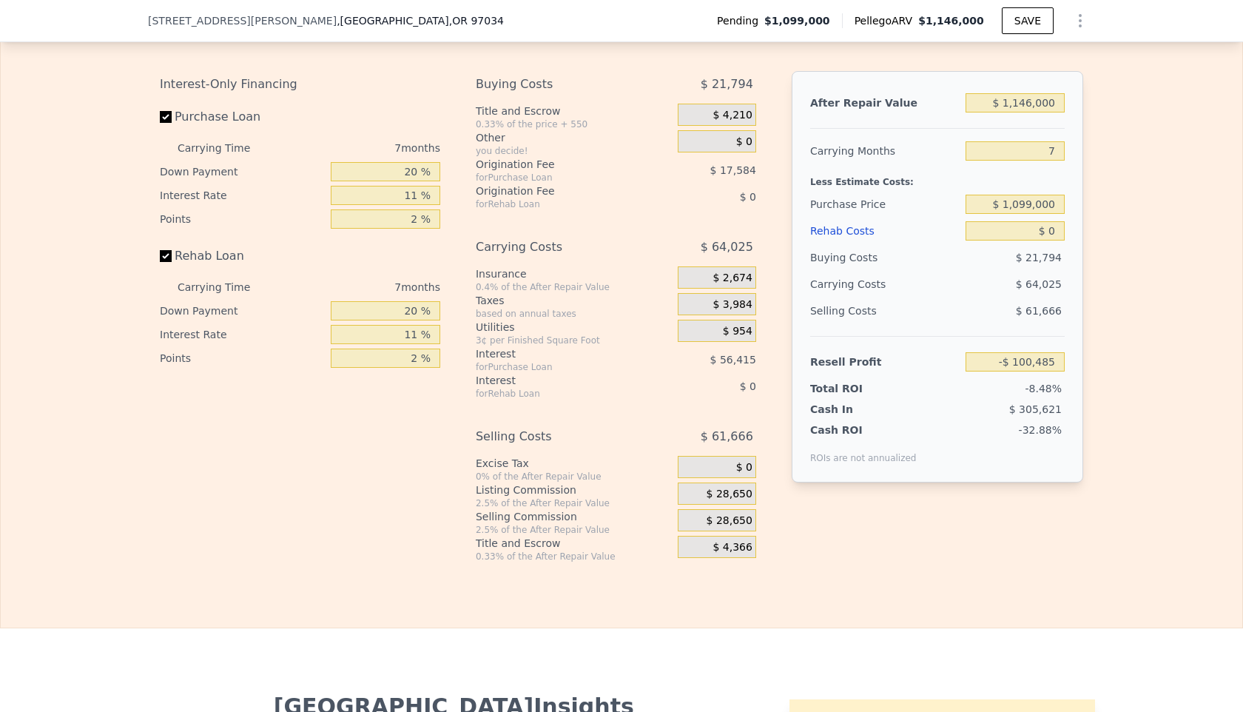
scroll to position [2456, 0]
click at [1033, 112] on input "$ 1,146,000" at bounding box center [1014, 102] width 99 height 19
type input "$ 1,000"
type input "-$ 1,181,750"
type input "$ 10,000"
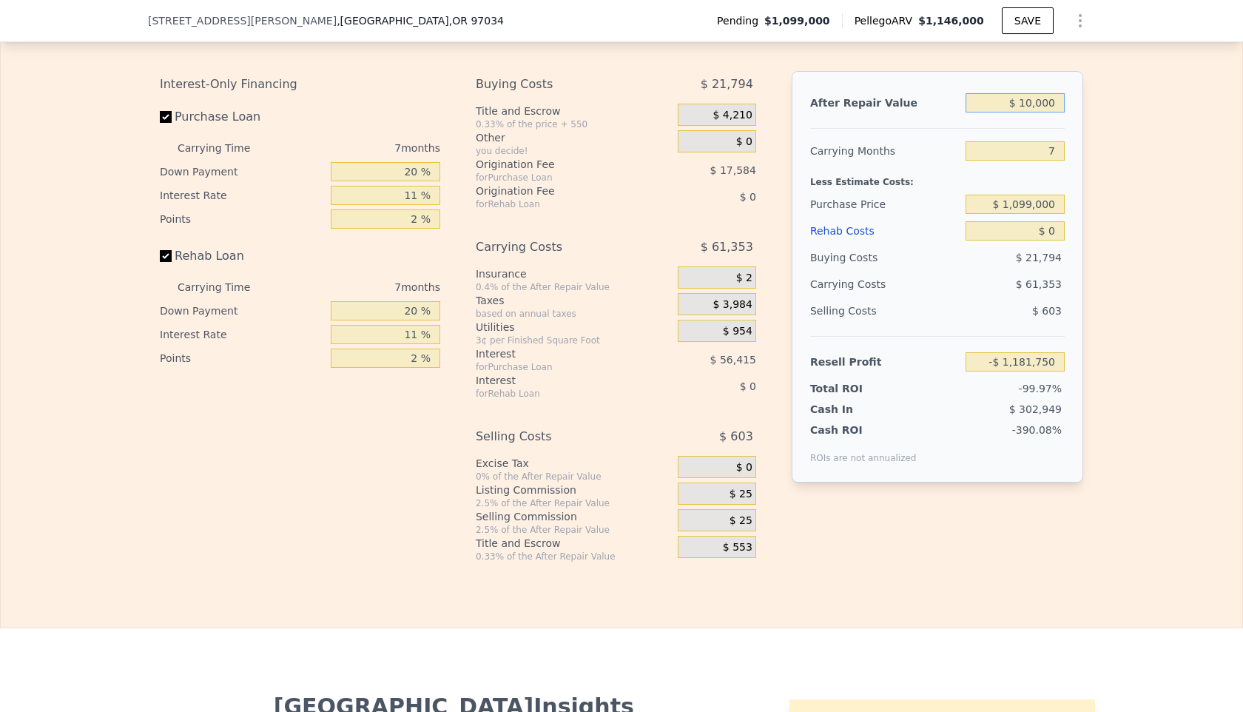
type input "-$ 1,173,251"
type input "$ 1,050,000"
type input "-$ 191,142"
type input "$ 1,050,000"
click at [1061, 161] on input "7" at bounding box center [1014, 150] width 99 height 19
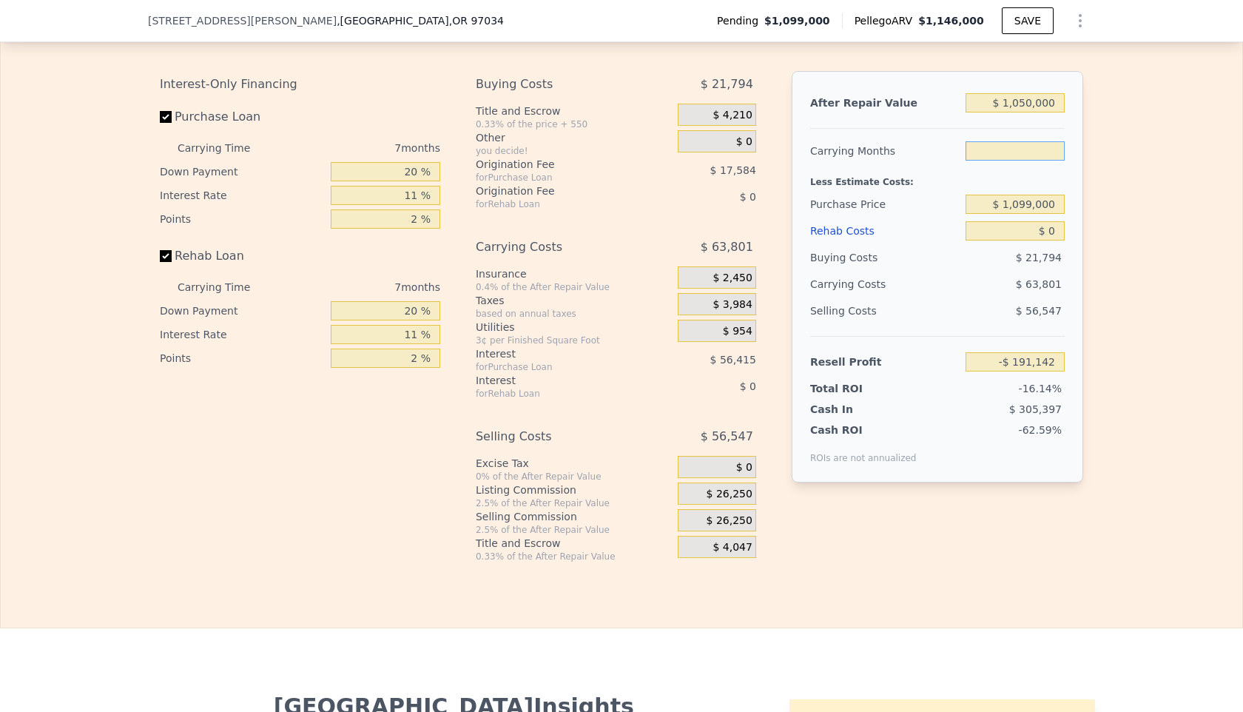
type input "9"
type input "-$ 209,372"
type input "9"
click at [929, 149] on div "After Repair Value $ 1,050,000 Carrying Months 9 Less Estimate Costs: Purchase …" at bounding box center [937, 276] width 291 height 411
click at [416, 181] on input "20 %" at bounding box center [385, 171] width 109 height 19
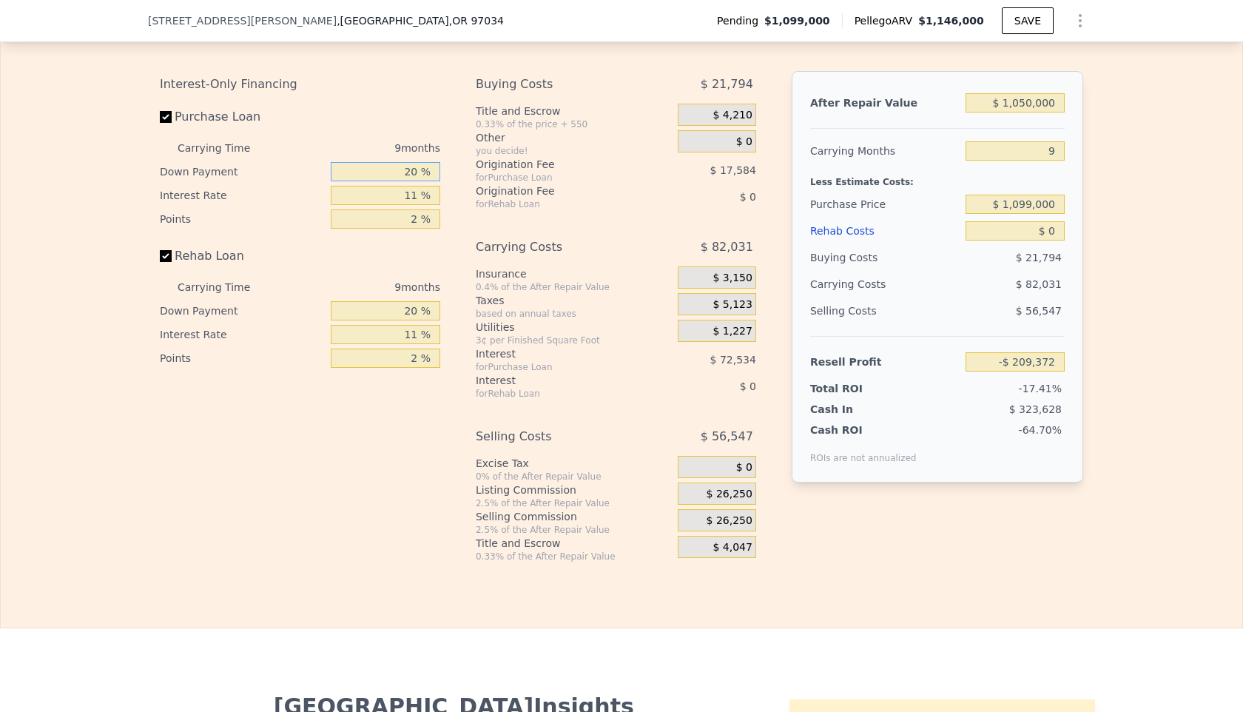
type input "2 %"
type input "-$ 229,654"
type input "1 %"
type input "-$ 230,774"
type input "10 %"
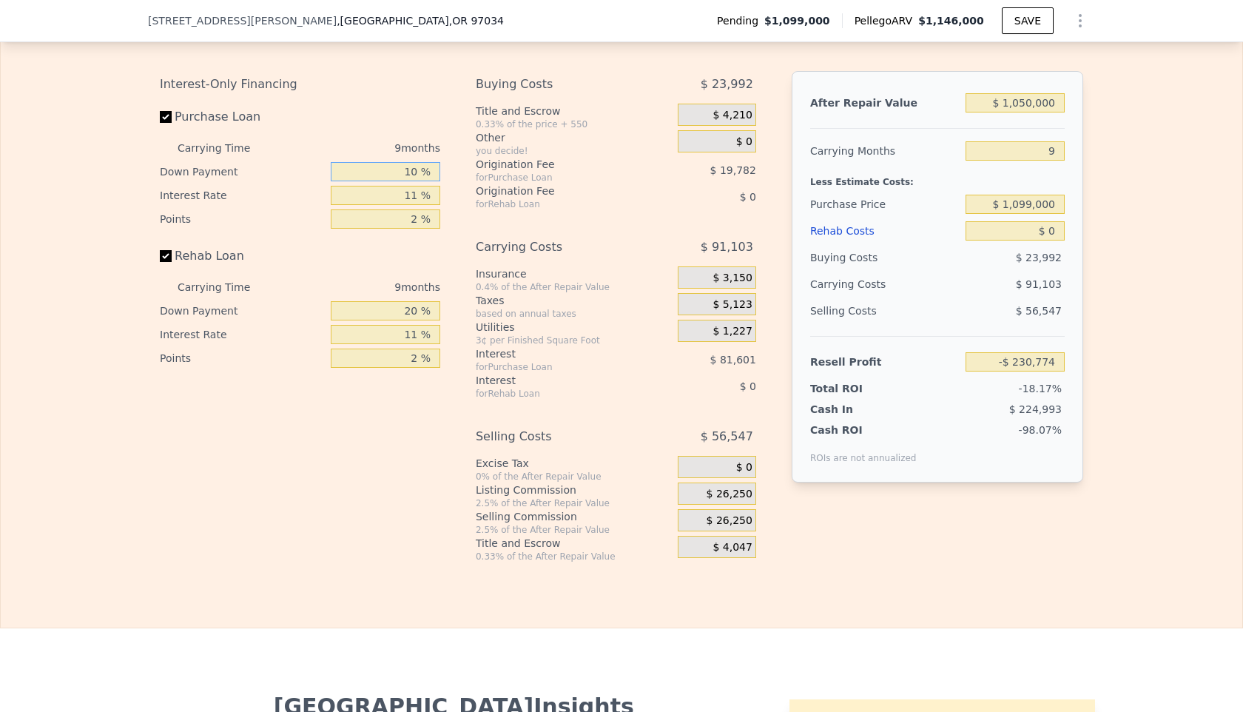
type input "-$ 220,642"
type input "10 %"
click at [412, 205] on input "11 %" at bounding box center [385, 195] width 109 height 19
click at [422, 205] on input "11 %" at bounding box center [385, 195] width 109 height 19
type input "1 %"
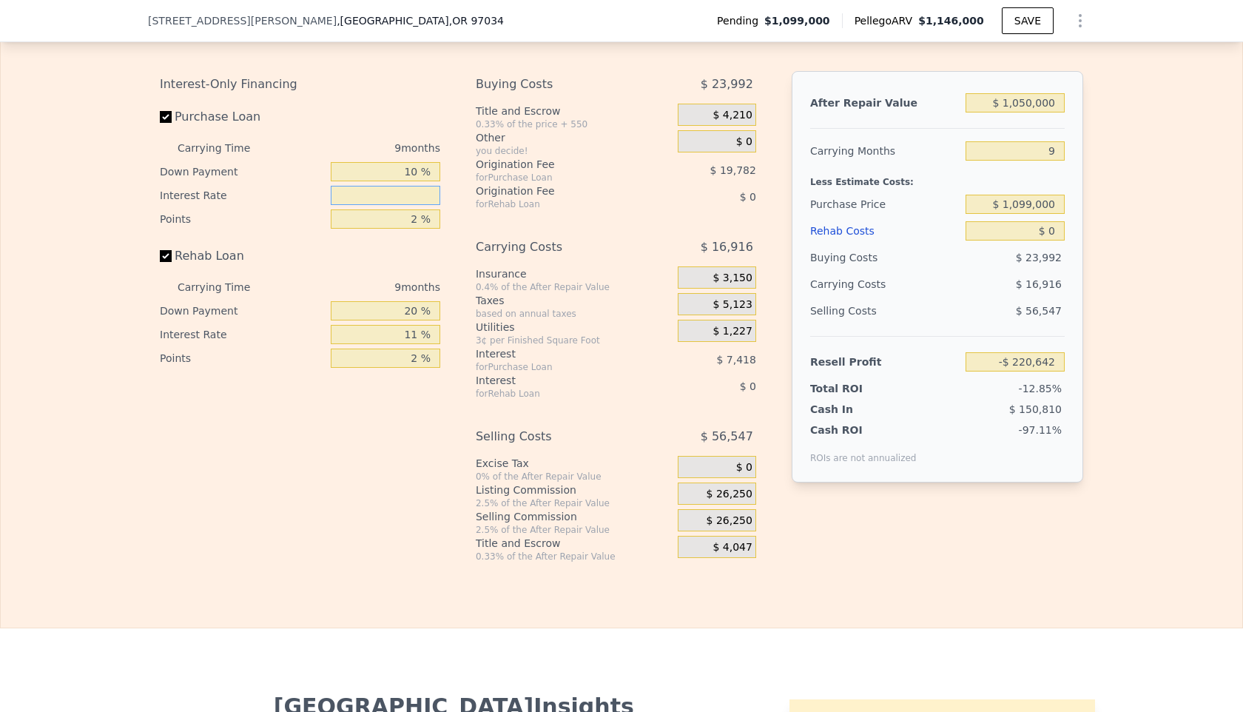
type input "-$ 146,455"
type input "9 %"
type input "-$ 205,801"
type input "9.5 %"
type input "-$ 209,509"
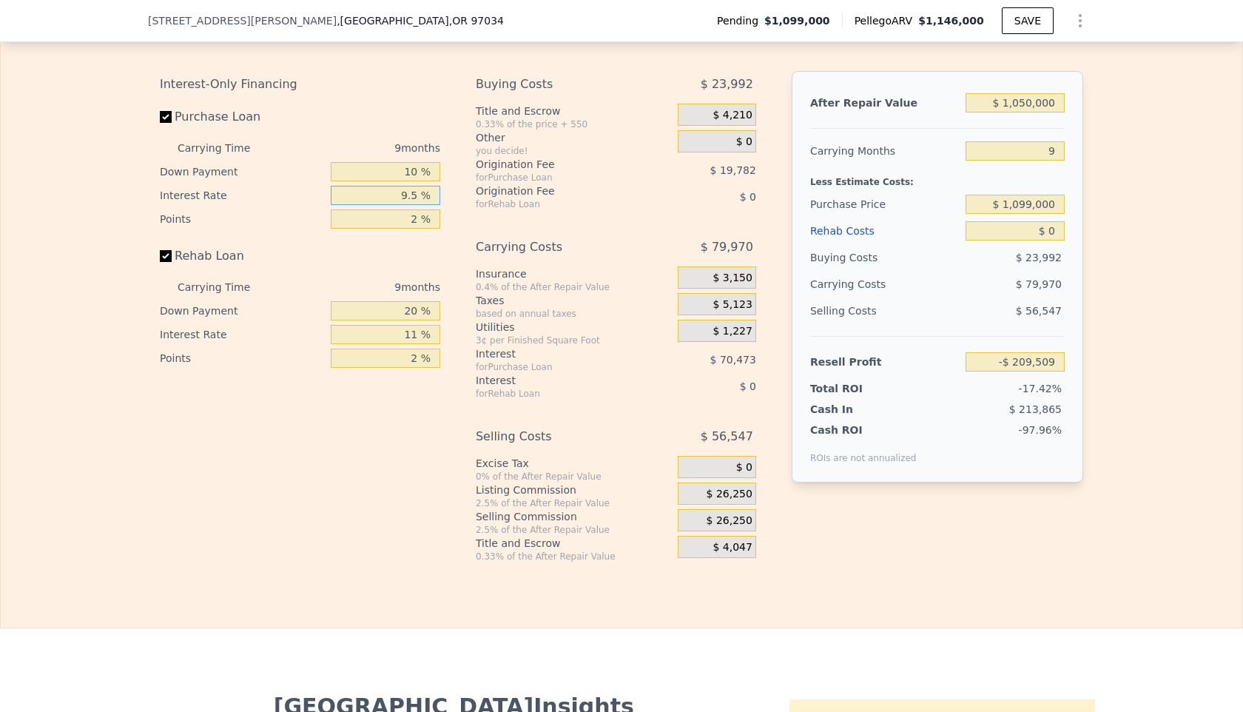
type input "9.5 %"
click at [419, 229] on input "2 %" at bounding box center [385, 218] width 109 height 19
type input "1 %"
type input "-$ 199,618"
type input "1.5 %"
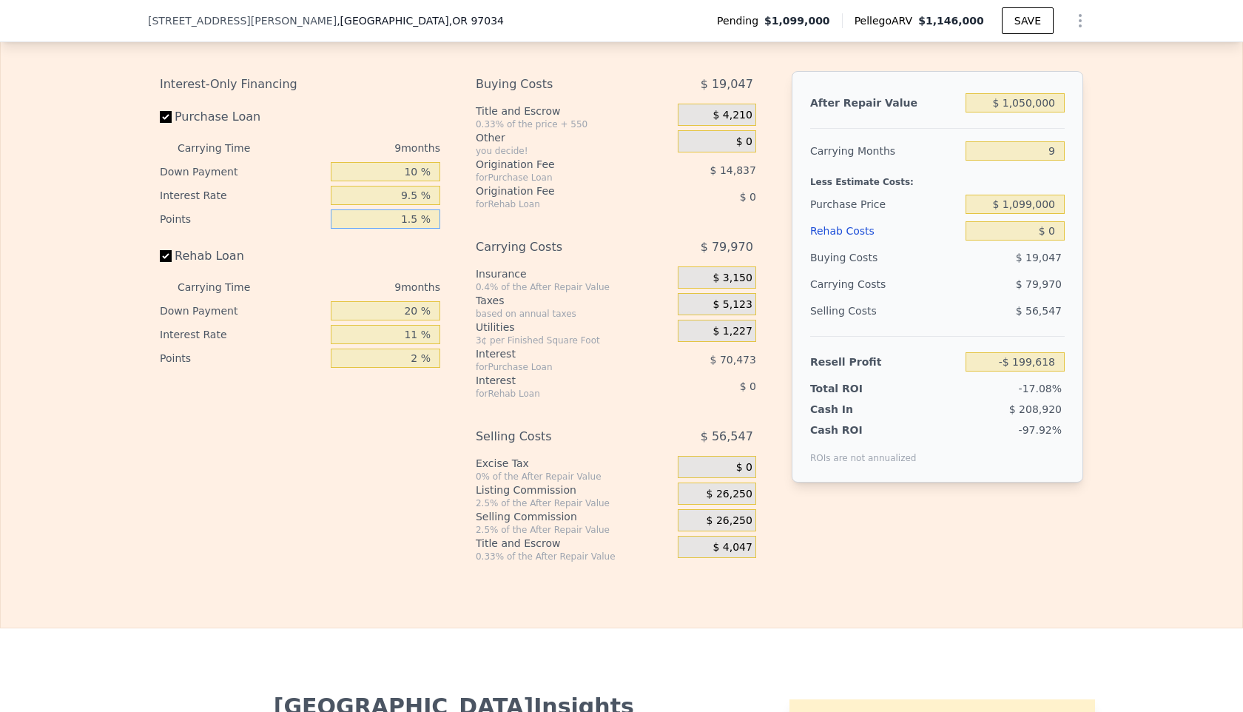
type input "-$ 204,564"
type input "1.5 %"
click at [436, 270] on div "Rehab Loan" at bounding box center [300, 259] width 280 height 33
click at [416, 320] on input "20 %" at bounding box center [385, 310] width 109 height 19
type input "2 %"
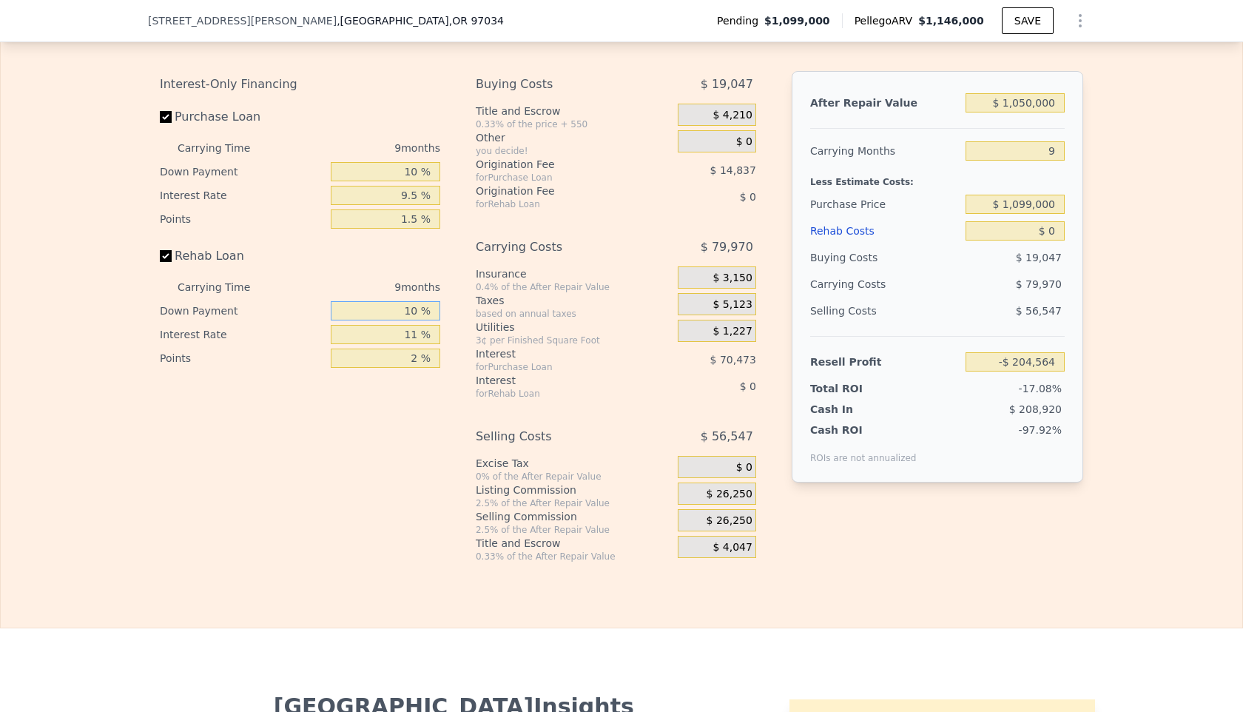
type input "10 %"
click at [416, 343] on input "11 %" at bounding box center [385, 334] width 109 height 19
type input "1 %"
type input "9.5 %"
click at [418, 368] on input "2 %" at bounding box center [385, 357] width 109 height 19
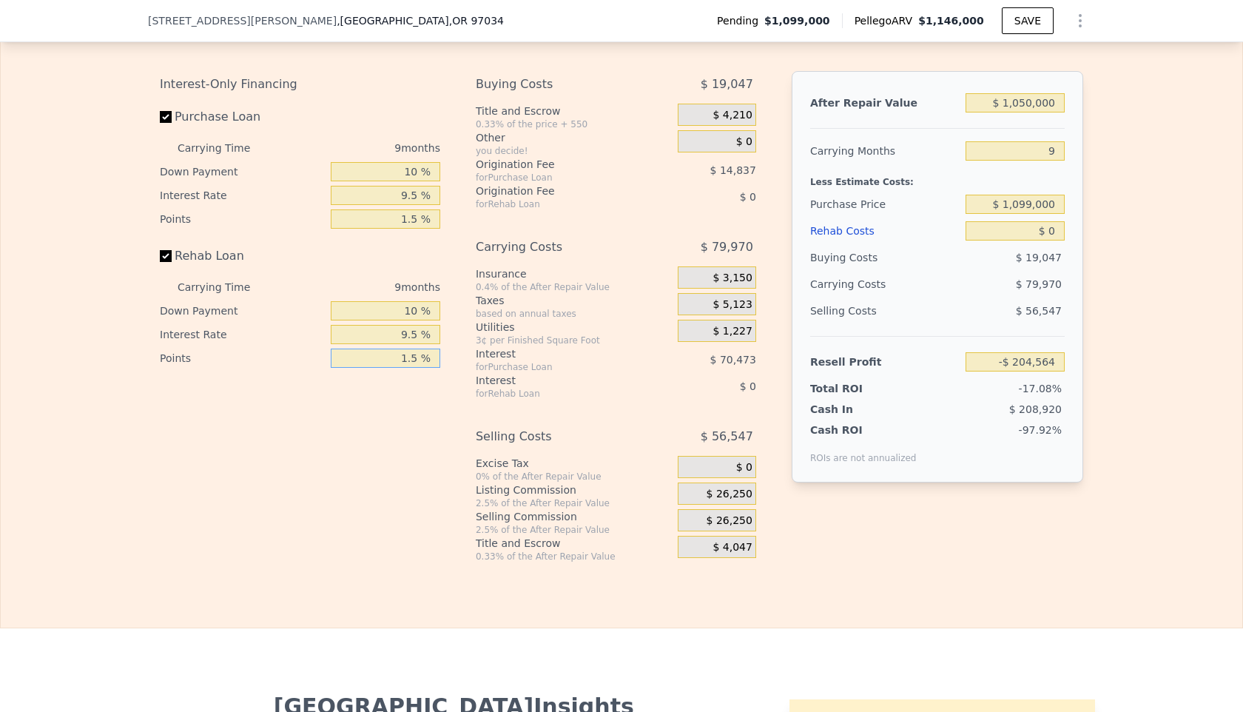
type input "1.5 %"
click at [718, 501] on span "$ 26,250" at bounding box center [729, 494] width 46 height 13
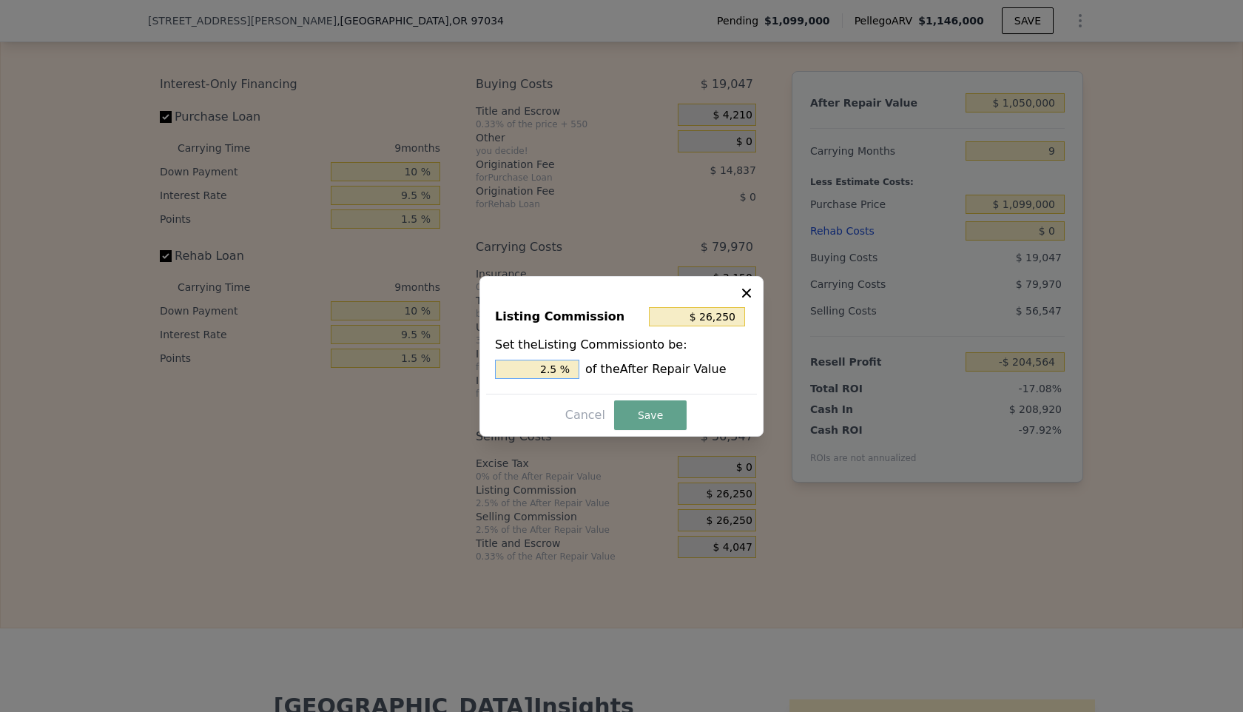
click at [556, 368] on input "2.5 %" at bounding box center [537, 369] width 84 height 19
type input "$ 21,000"
type input "2 %"
type input "$ 10,500"
type input "1 %"
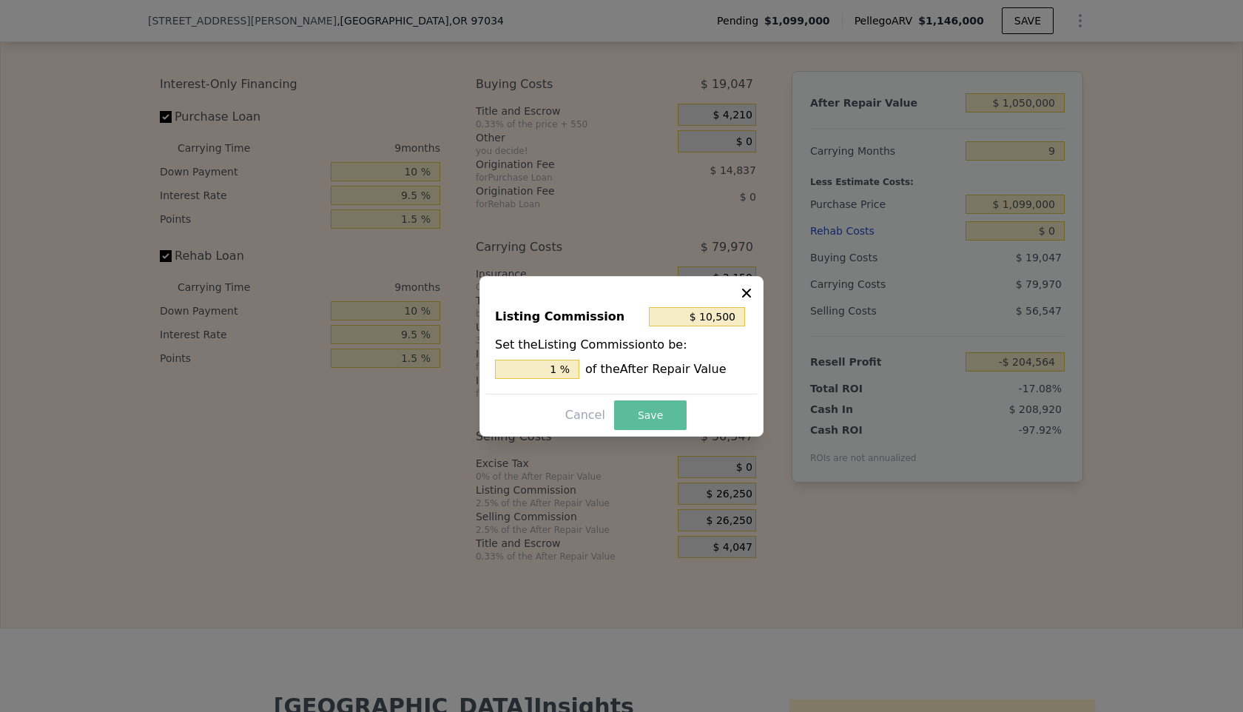
click at [663, 421] on button "Save" at bounding box center [650, 415] width 72 height 30
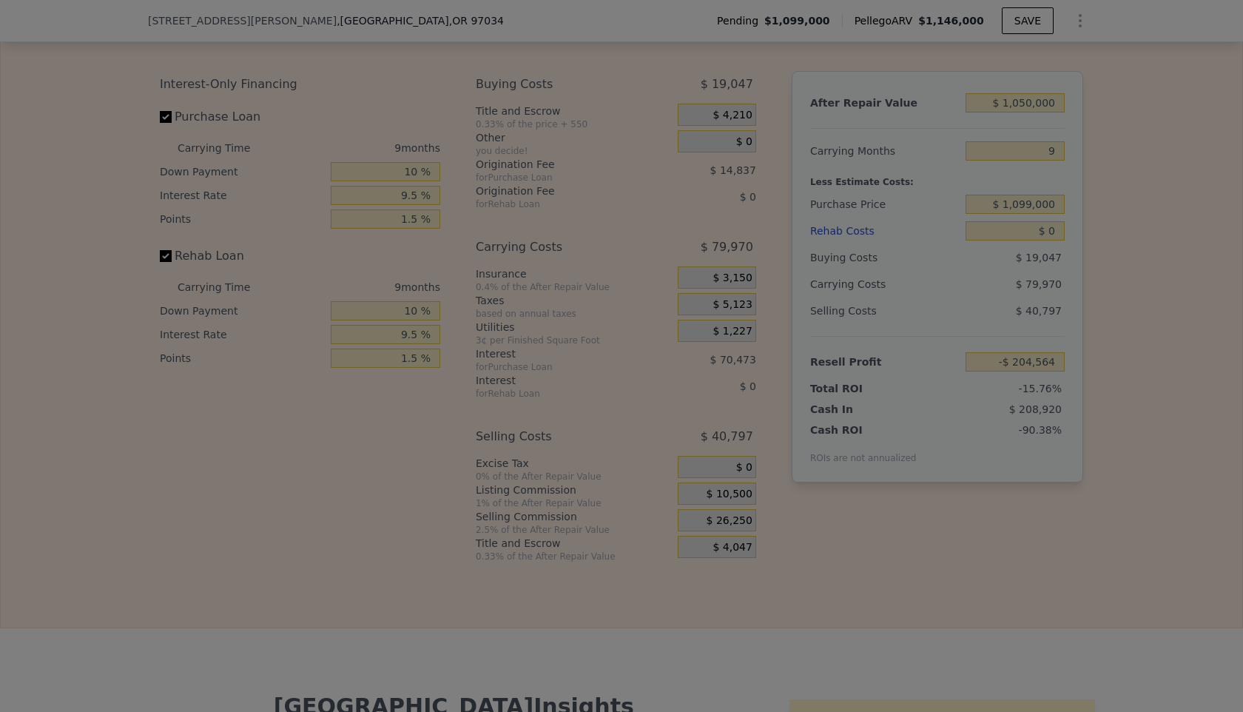
type input "-$ 188,814"
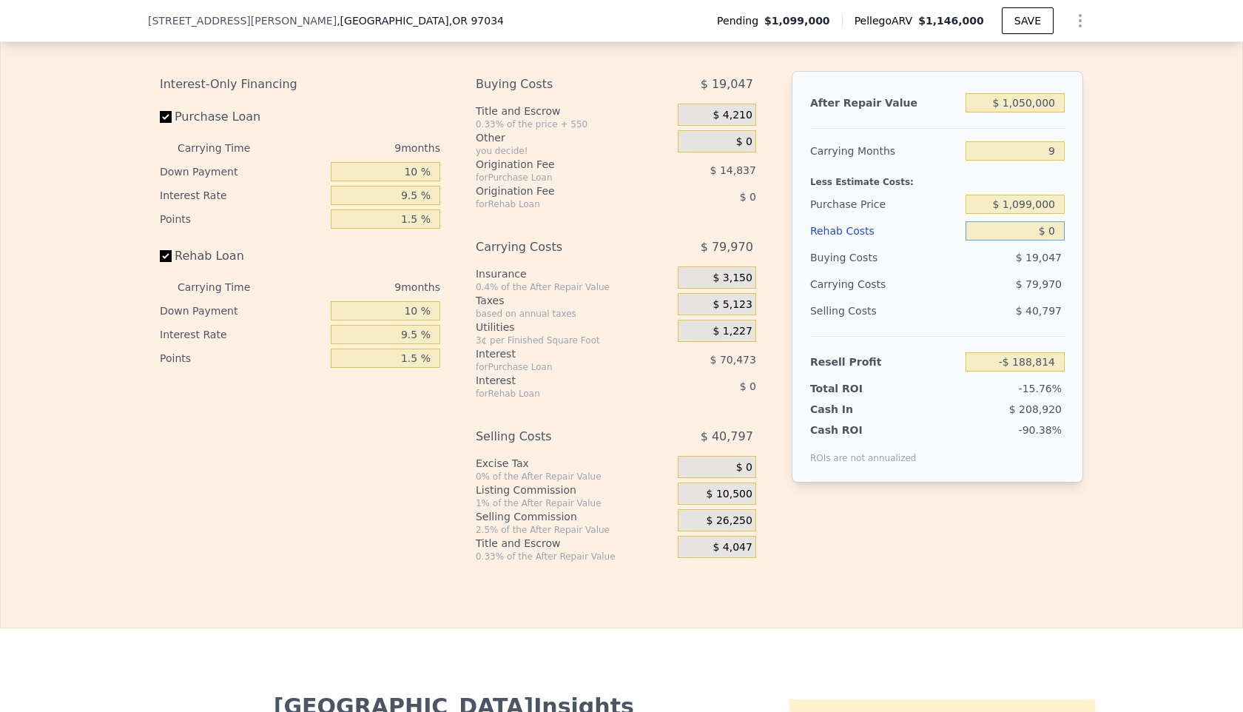
click at [1049, 240] on input "$ 0" at bounding box center [1014, 230] width 99 height 19
click at [1033, 214] on input "$ 1,099,000" at bounding box center [1014, 204] width 99 height 19
type input "$ 775,000"
click at [1036, 191] on div "Less Estimate Costs:" at bounding box center [937, 177] width 254 height 27
type input "$ 161,411"
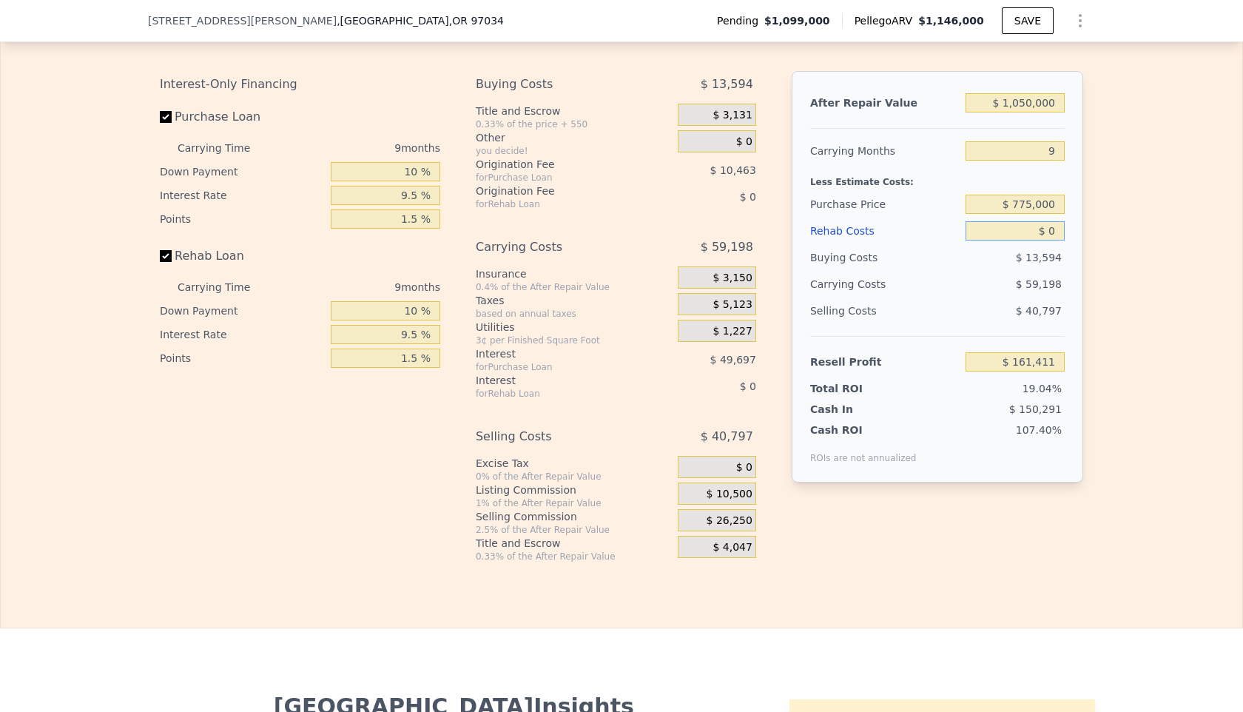
click at [1049, 240] on input "$ 0" at bounding box center [1014, 230] width 99 height 19
type input "$ 10"
type input "$ 161,401"
type input "$ 160"
type input "$ 161,240"
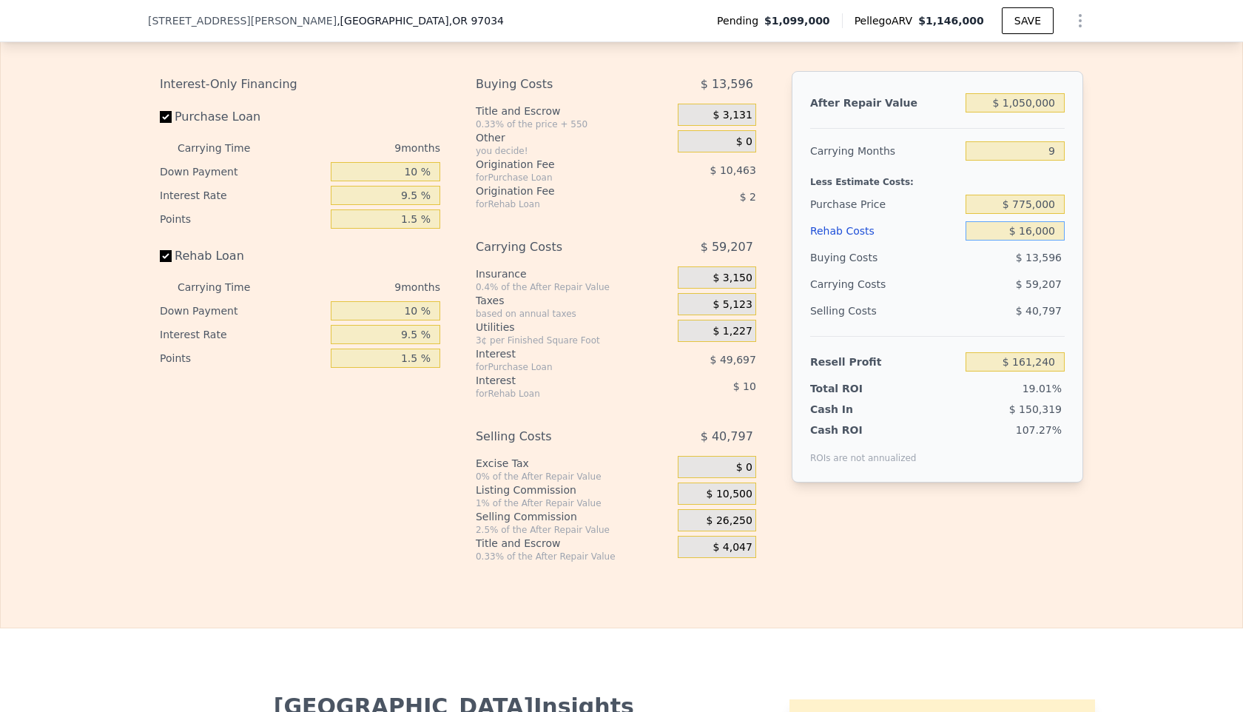
type input "$ 160,000"
type input "-$ 11,009"
type input "$ 160,000"
click at [1033, 112] on input "$ 1,050,000" at bounding box center [1014, 102] width 99 height 19
